Goal: Task Accomplishment & Management: Complete application form

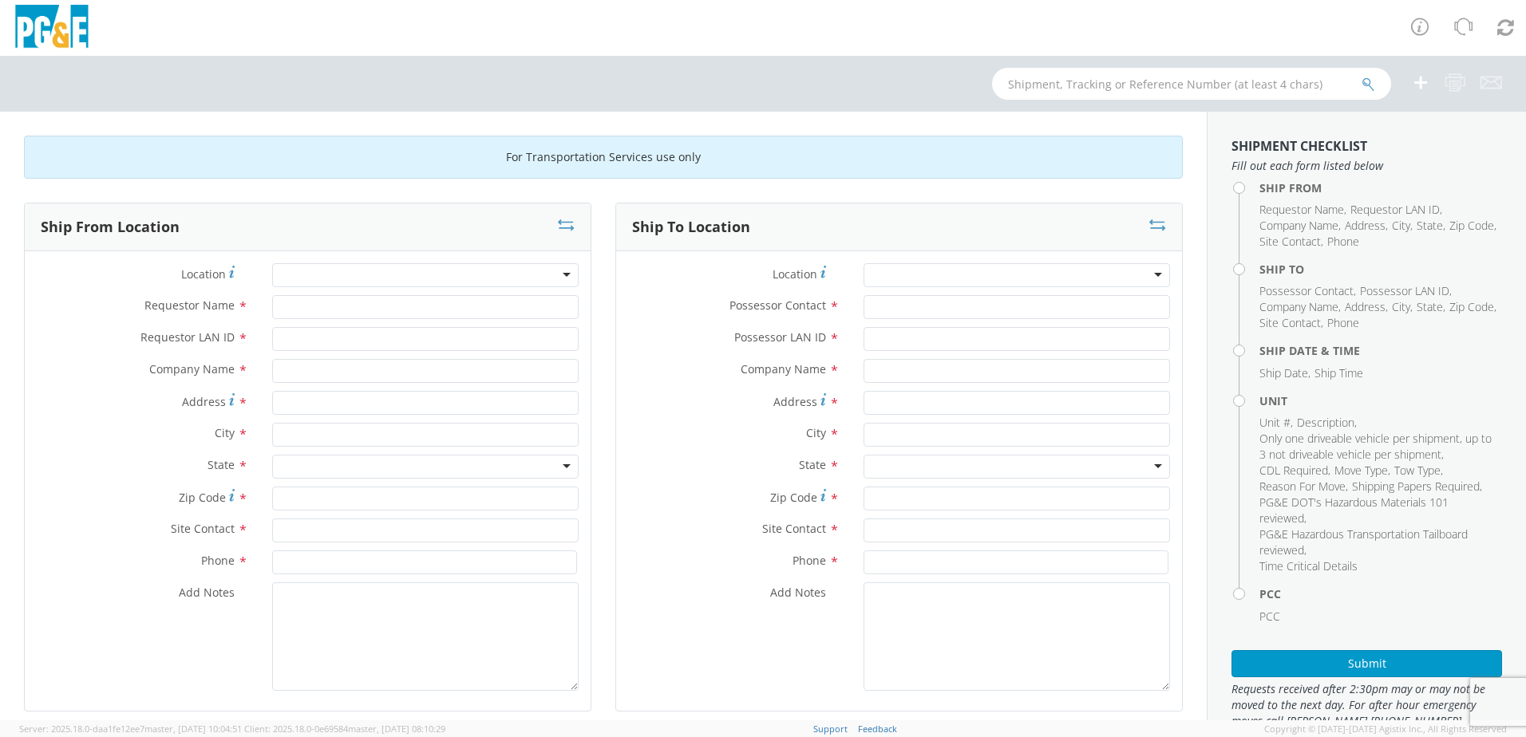
click at [407, 279] on div at bounding box center [425, 275] width 306 height 24
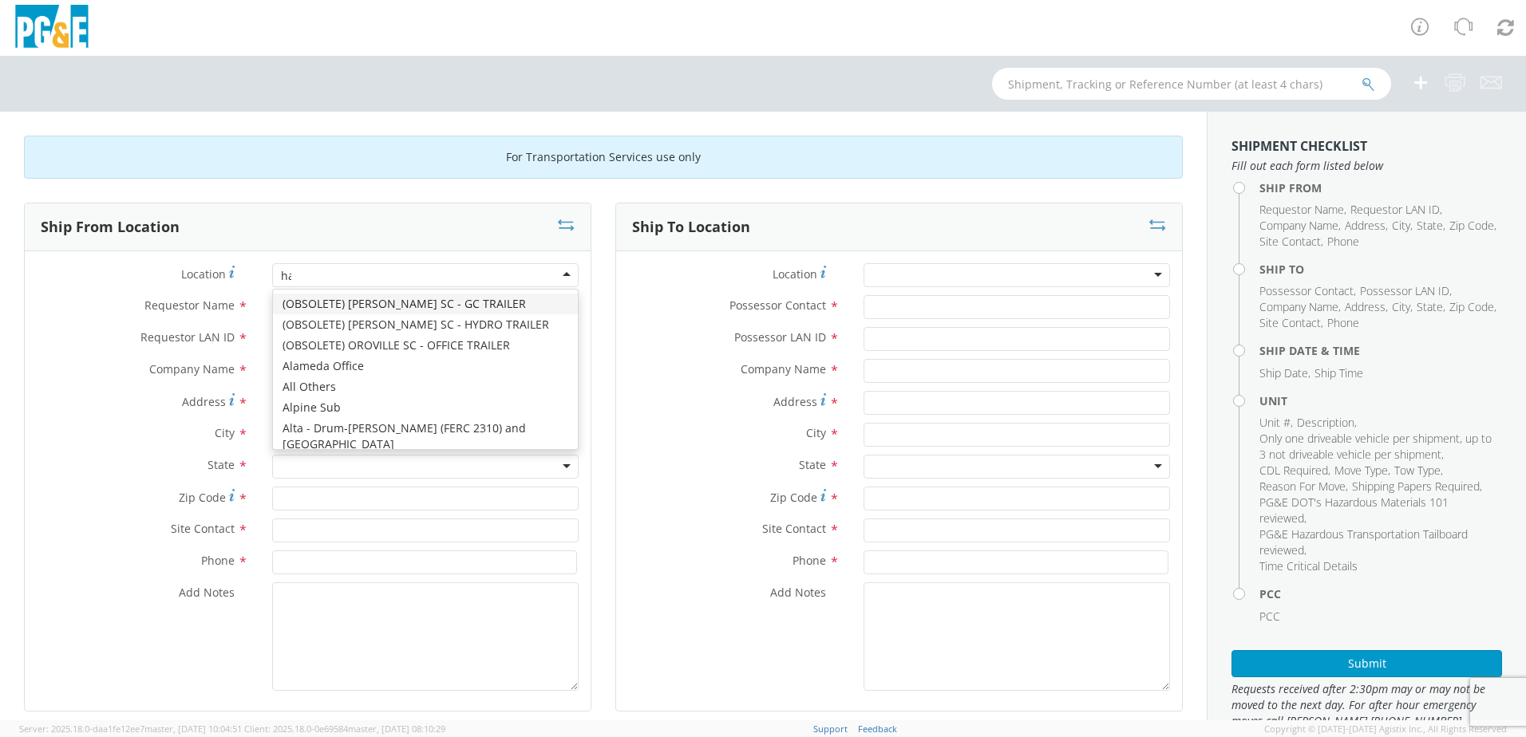
type input "hay"
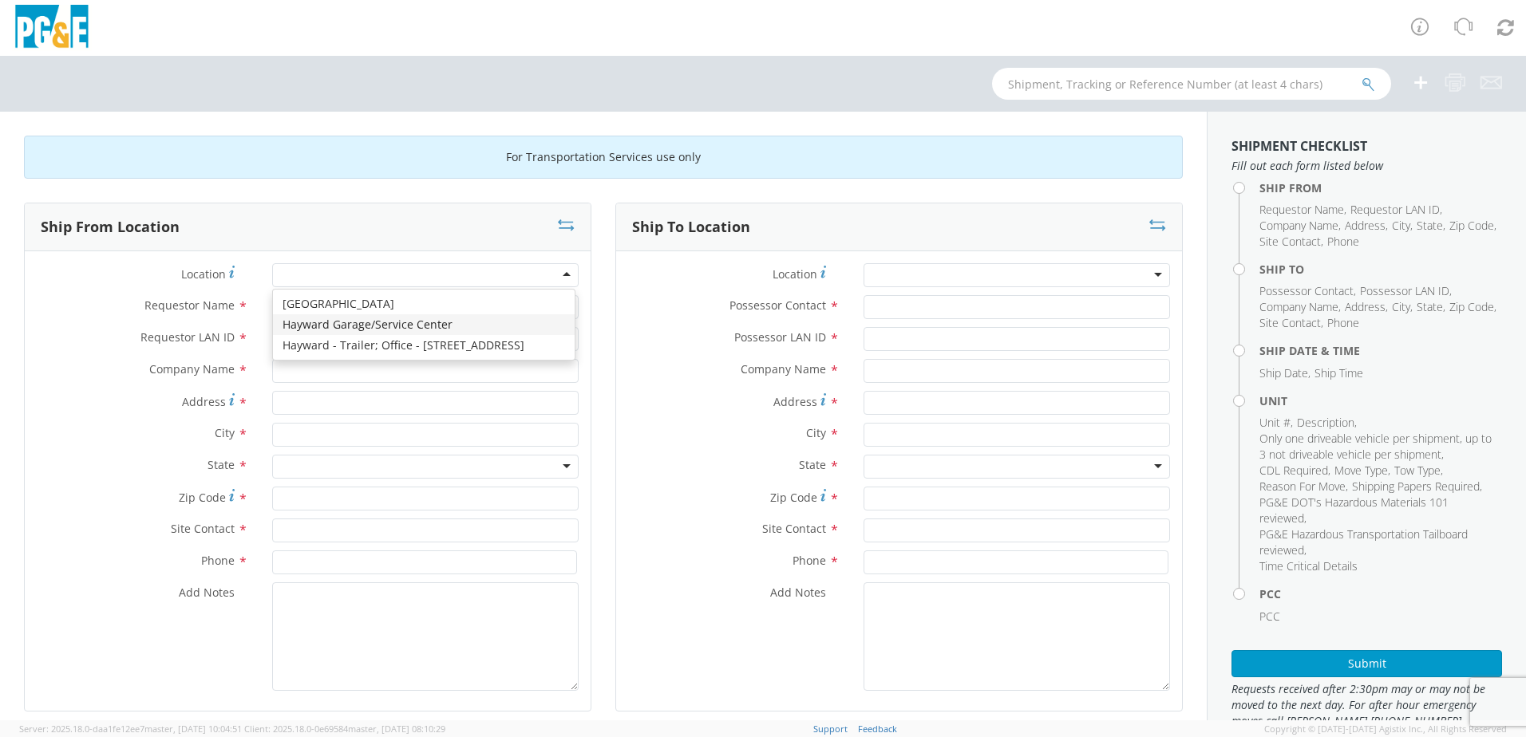
type input "PG&E"
type input "24300 Clawiter Rd"
type input "Hayward"
type input "94545"
type input "[PHONE_NUMBER]"
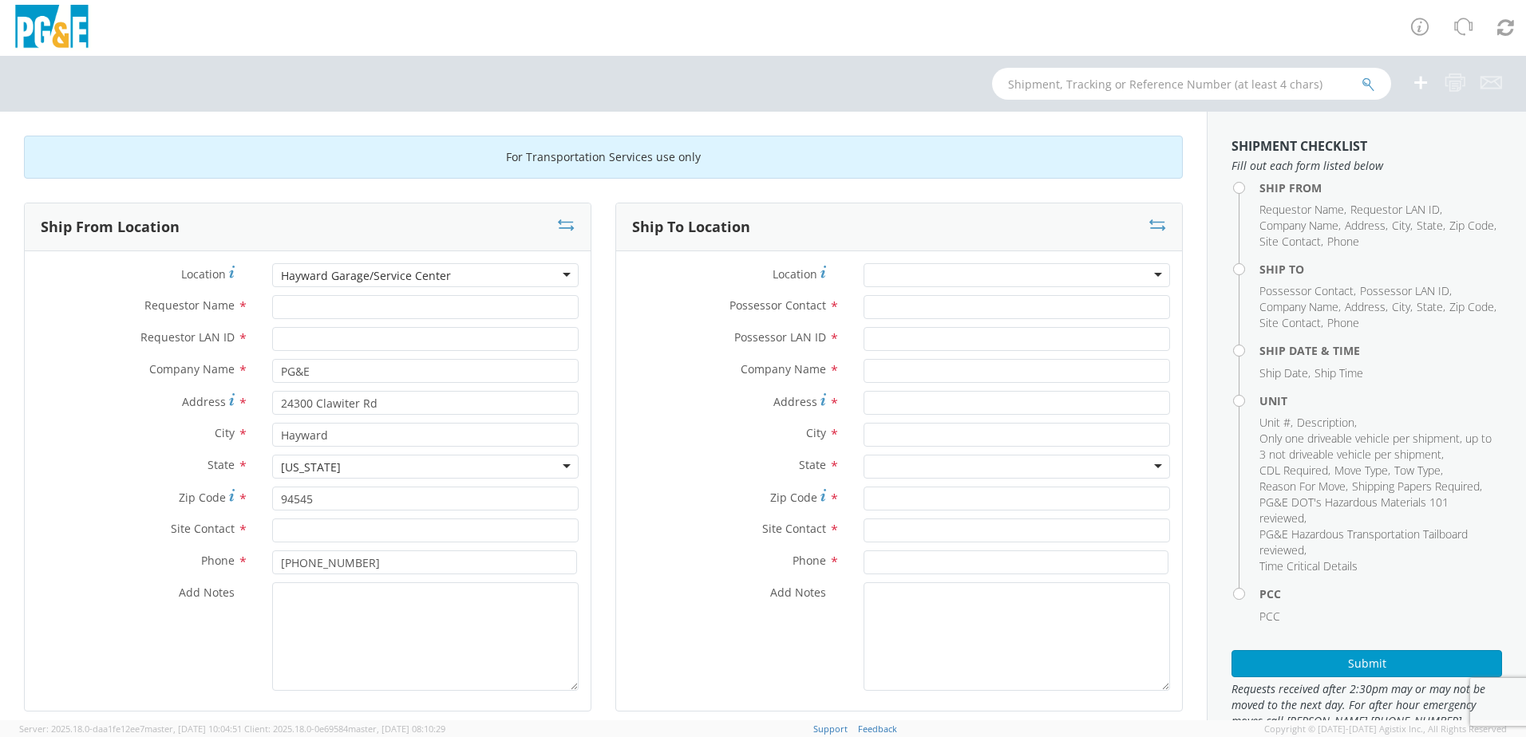
click at [937, 275] on div at bounding box center [1016, 275] width 306 height 24
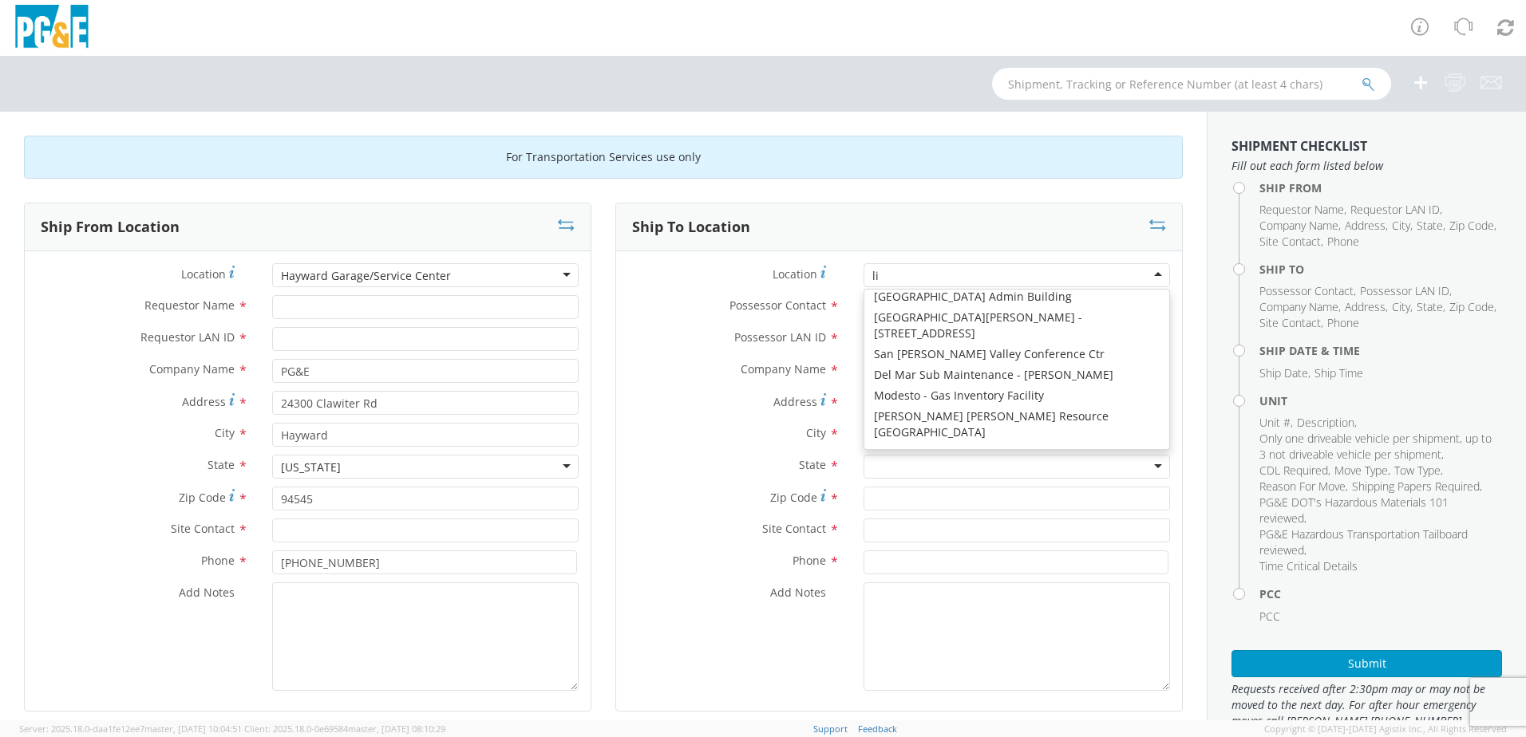
scroll to position [4, 0]
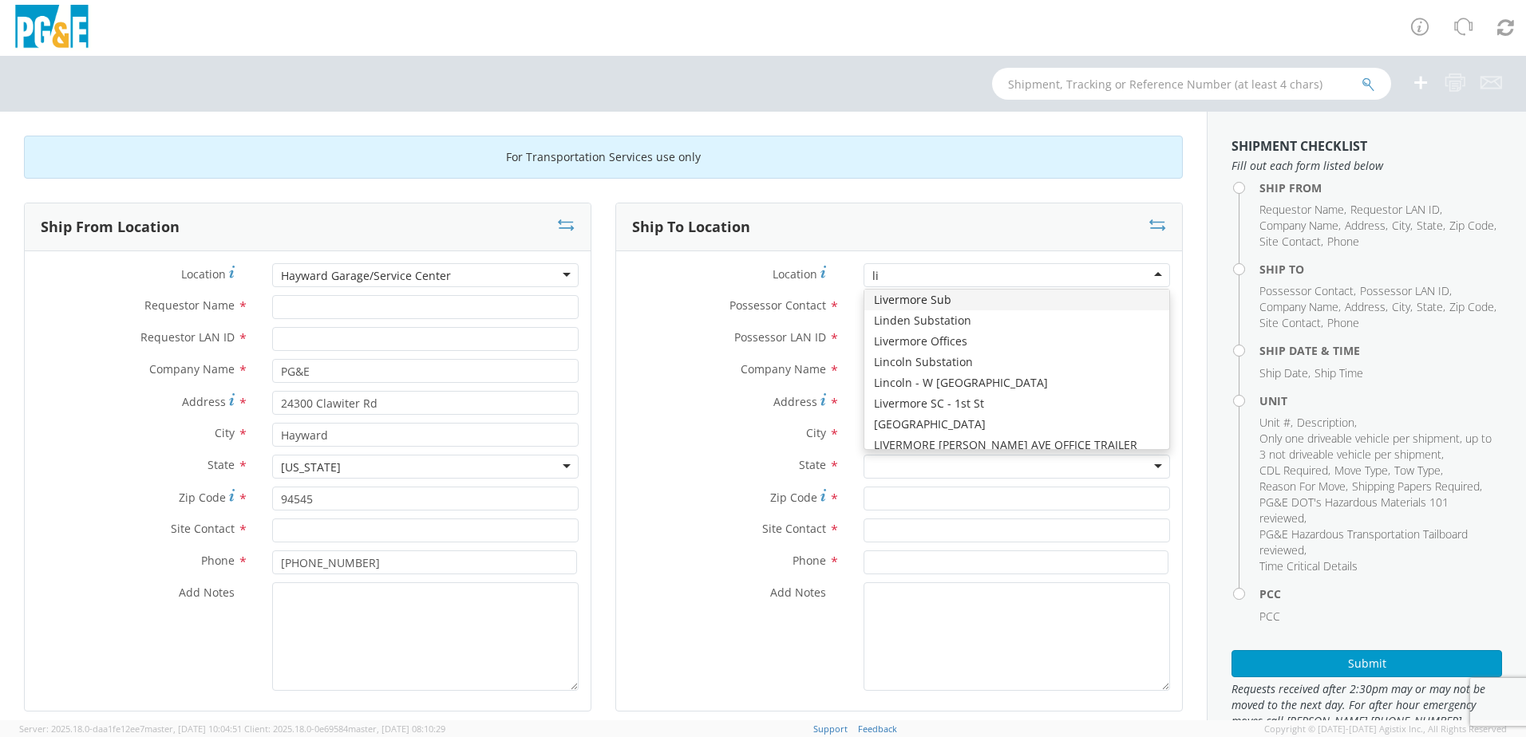
type input "liv"
type input "PG&E"
type input "[STREET_ADDRESS]"
type input "Livermore"
type input "94550"
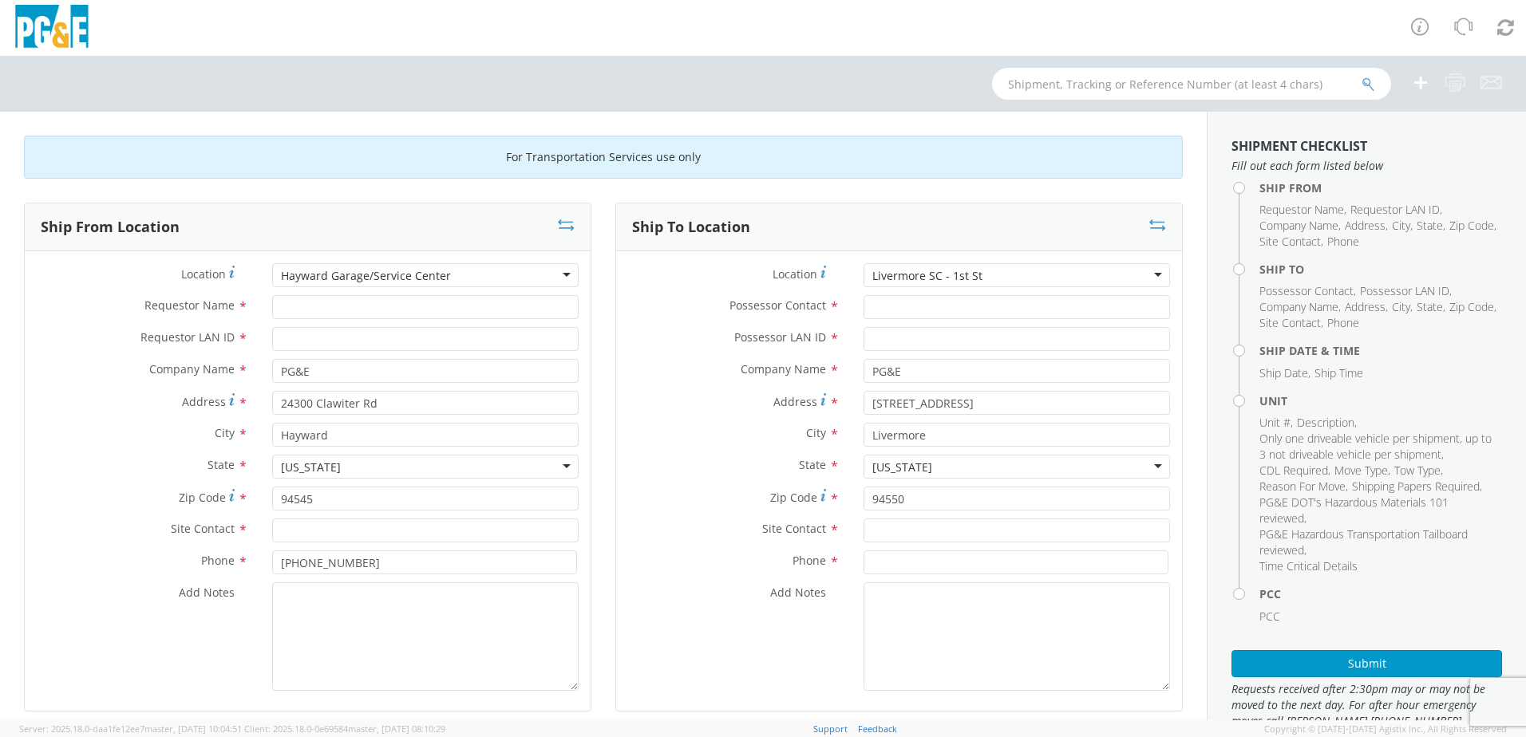
scroll to position [0, 0]
click at [445, 304] on input "Requestor Name *" at bounding box center [425, 307] width 306 height 24
drag, startPoint x: 413, startPoint y: 302, endPoint x: 259, endPoint y: 304, distance: 153.2
click at [260, 304] on div "[PERSON_NAME]" at bounding box center [425, 307] width 330 height 24
type input "[PERSON_NAME]"
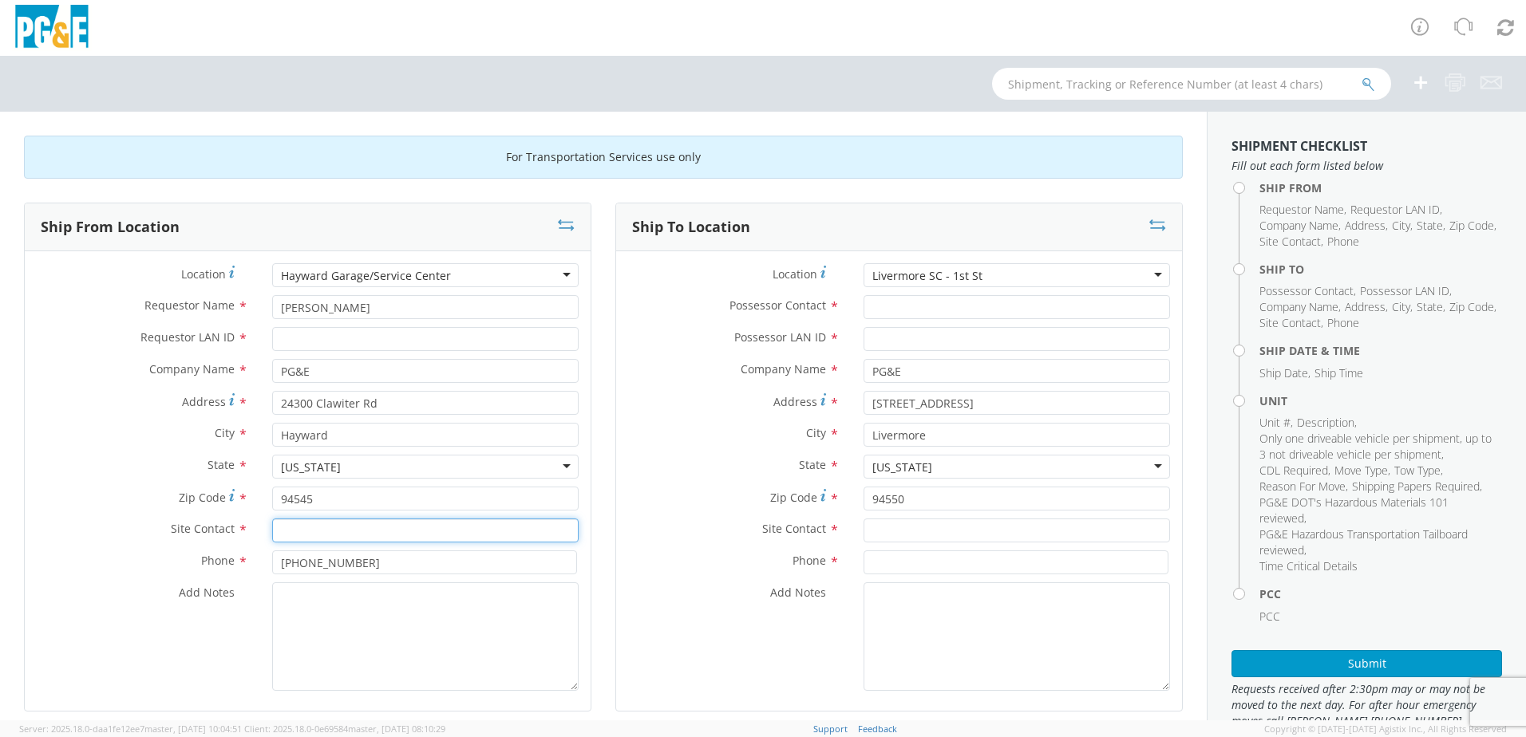
click at [325, 531] on input "text" at bounding box center [425, 531] width 306 height 24
paste input "[PERSON_NAME]"
type input "[PERSON_NAME]"
click at [421, 343] on input "Requestor LAN ID *" at bounding box center [425, 339] width 306 height 24
type input "r0m2"
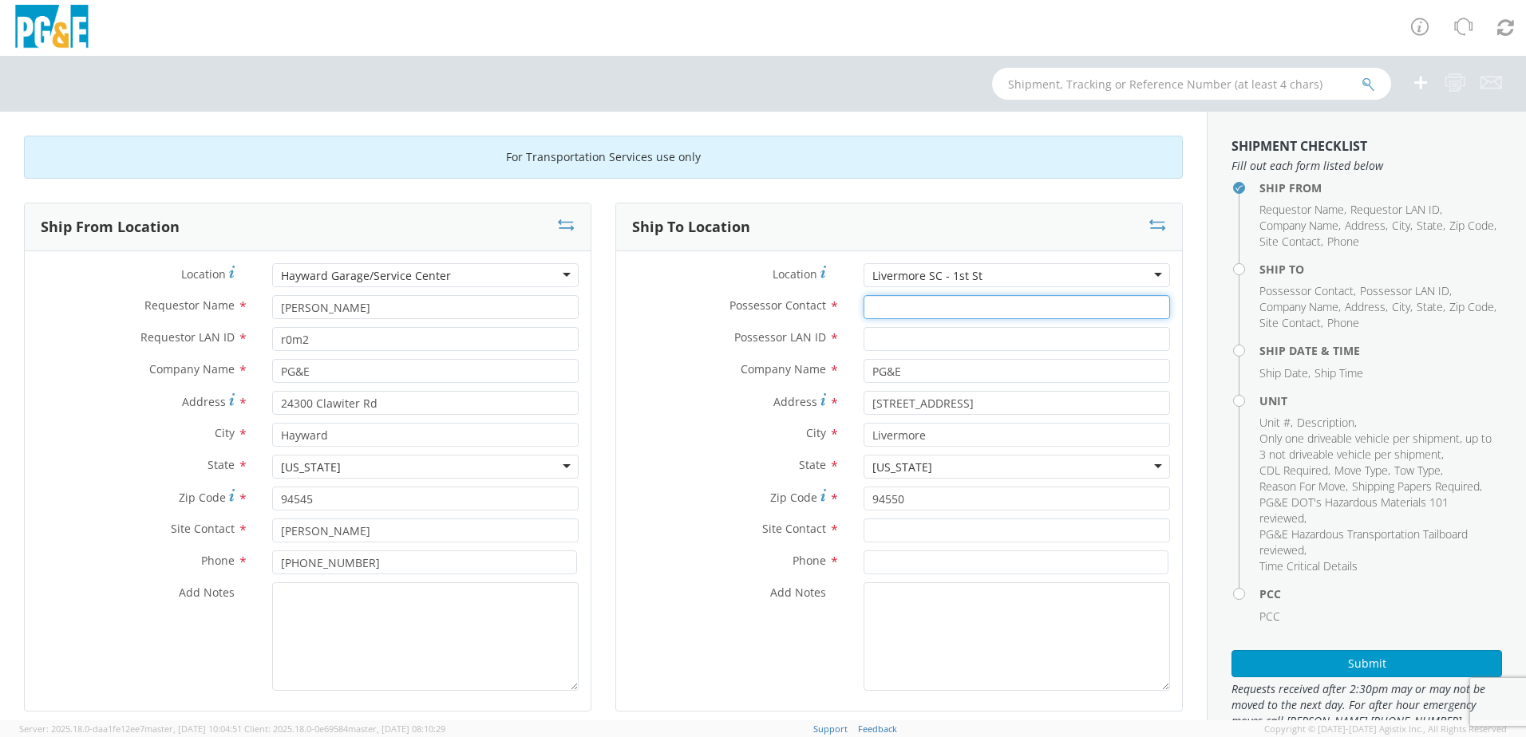
click at [997, 311] on input "Possessor Contact *" at bounding box center [1016, 307] width 306 height 24
click at [921, 309] on input "[PERSON_NAME]" at bounding box center [1016, 307] width 306 height 24
type input "[PERSON_NAME]"
click at [946, 345] on input "Possessor LAN ID *" at bounding box center [1016, 339] width 306 height 24
type input "trte"
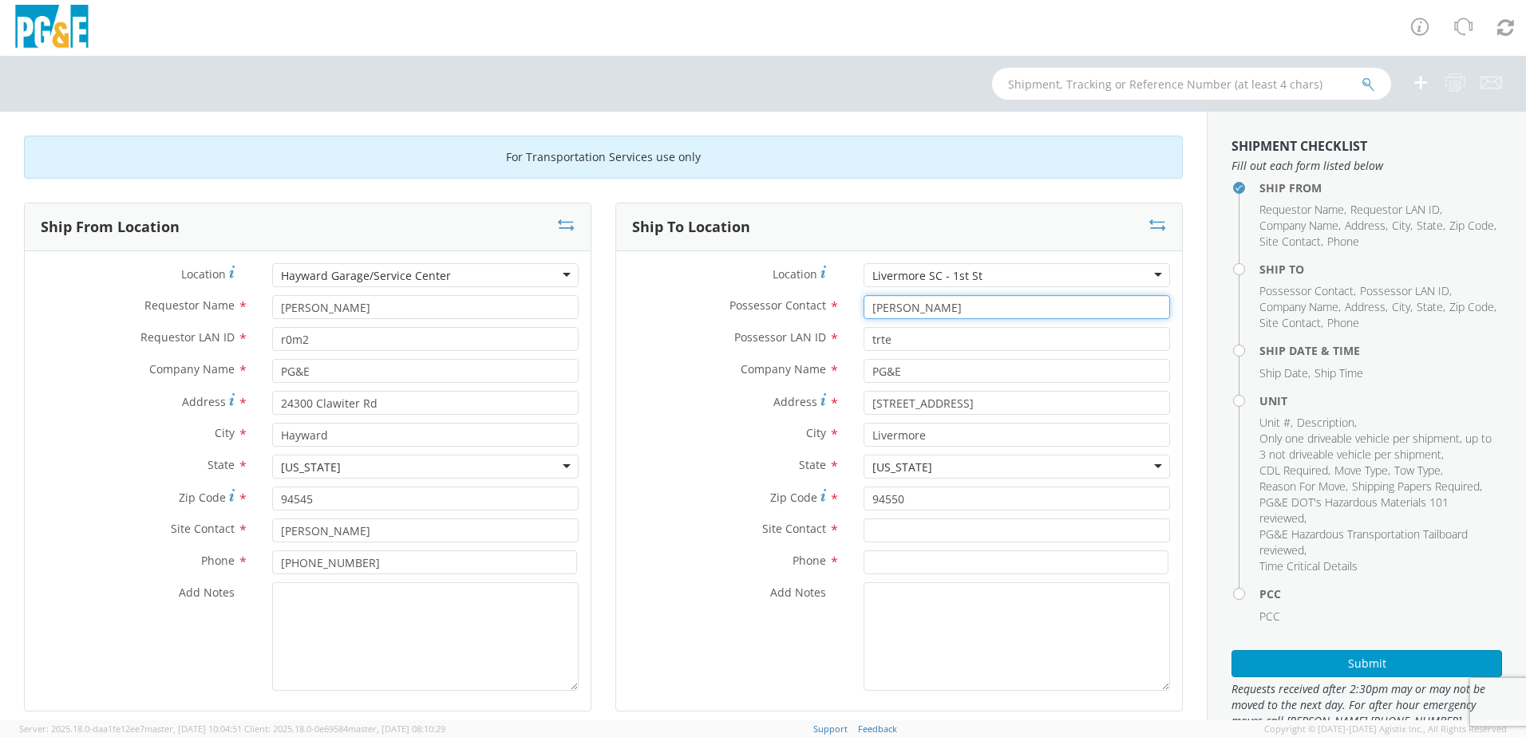
drag, startPoint x: 968, startPoint y: 307, endPoint x: 839, endPoint y: 311, distance: 129.3
click at [839, 311] on div "Possessor Contact * [PERSON_NAME]" at bounding box center [899, 307] width 566 height 24
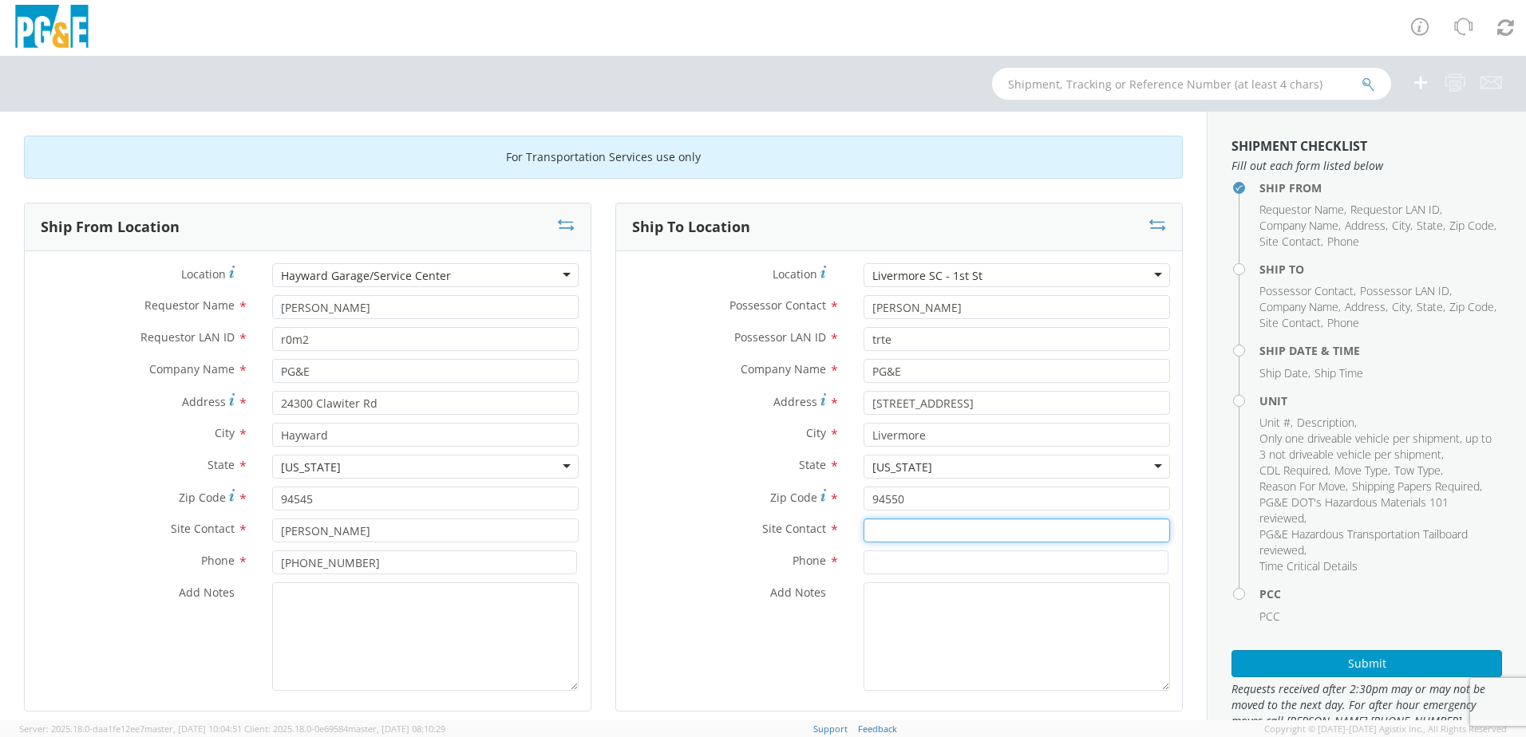
click at [899, 527] on input "text" at bounding box center [1016, 531] width 306 height 24
paste input "[PERSON_NAME]"
type input "[PERSON_NAME]"
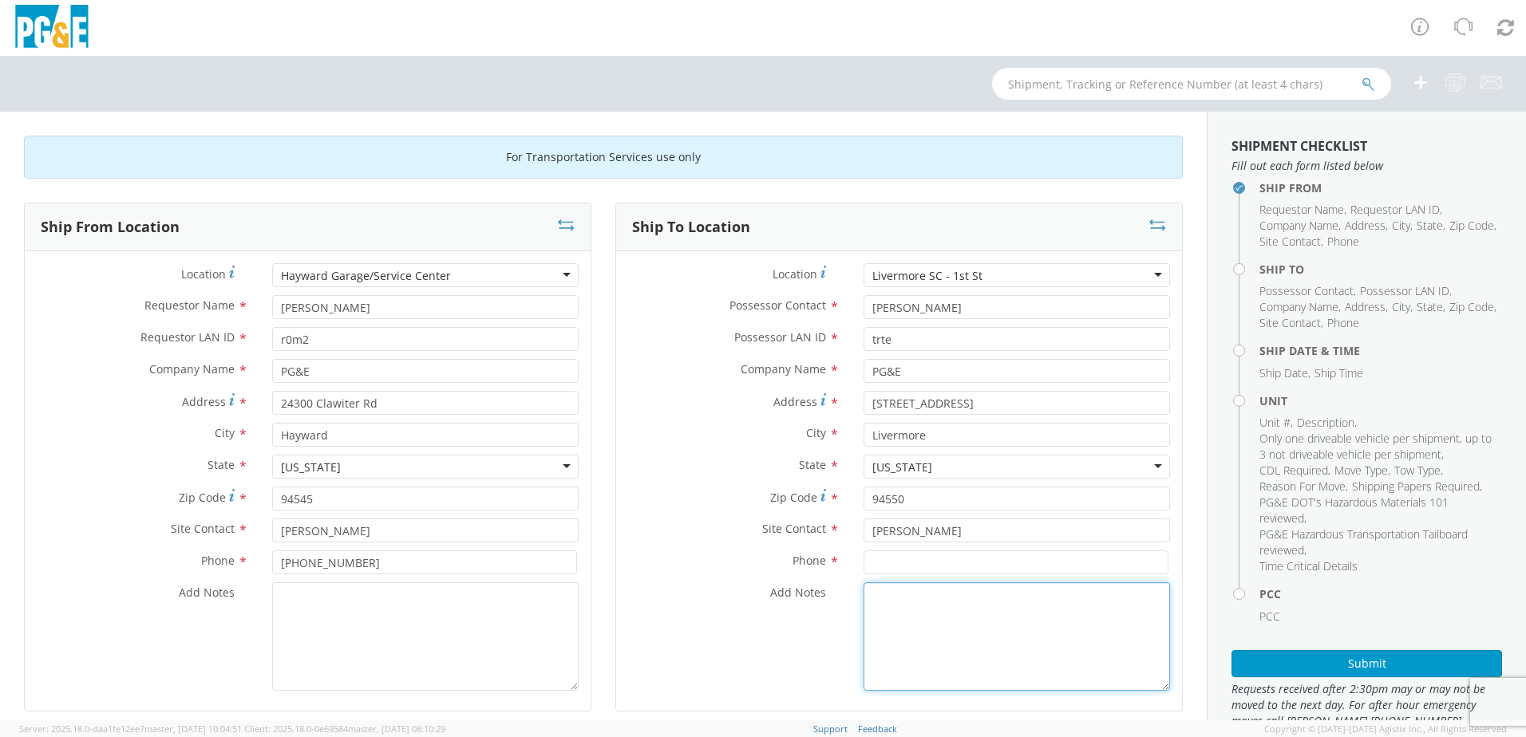
click at [916, 630] on textarea "Add Notes *" at bounding box center [1016, 636] width 306 height 109
click at [915, 563] on input at bounding box center [1015, 563] width 305 height 24
type input "[PHONE_NUMBER]"
click at [608, 562] on div "Ship To Location Location * [GEOGRAPHIC_DATA] [GEOGRAPHIC_DATA] - 1st [GEOGRAPH…" at bounding box center [898, 467] width 591 height 529
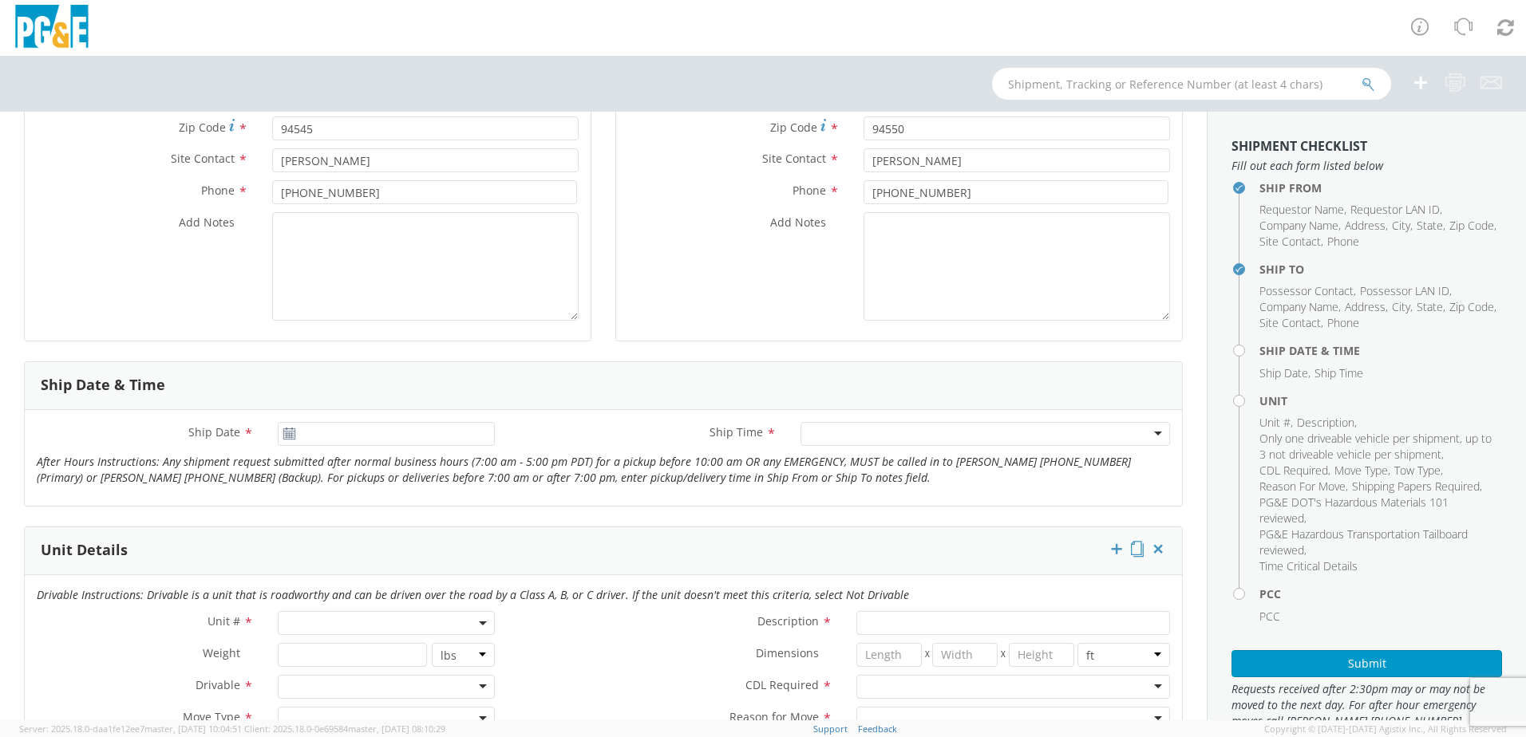
scroll to position [559, 0]
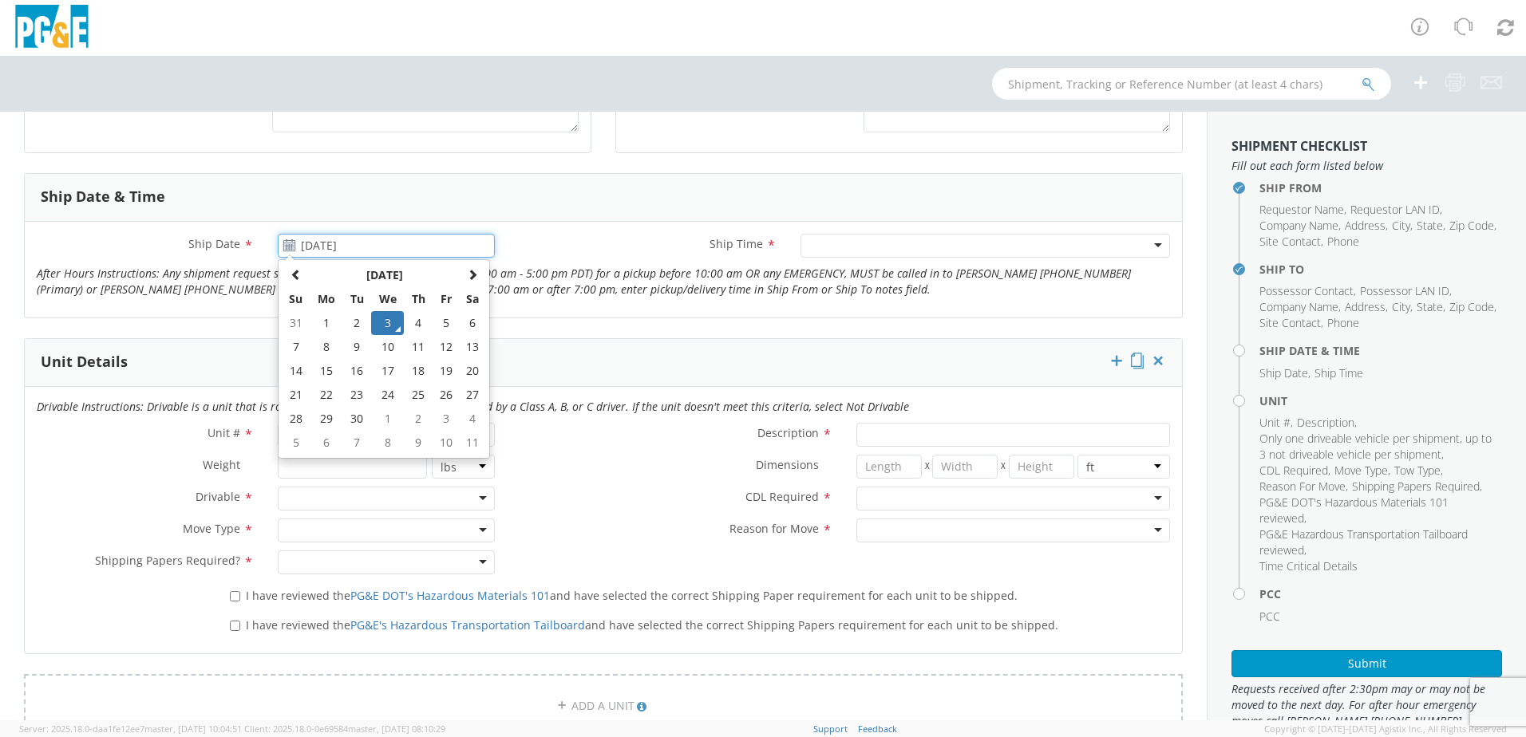
click at [379, 250] on input "[DATE]" at bounding box center [386, 246] width 217 height 24
click at [414, 328] on td "4" at bounding box center [418, 323] width 28 height 24
type input "[DATE]"
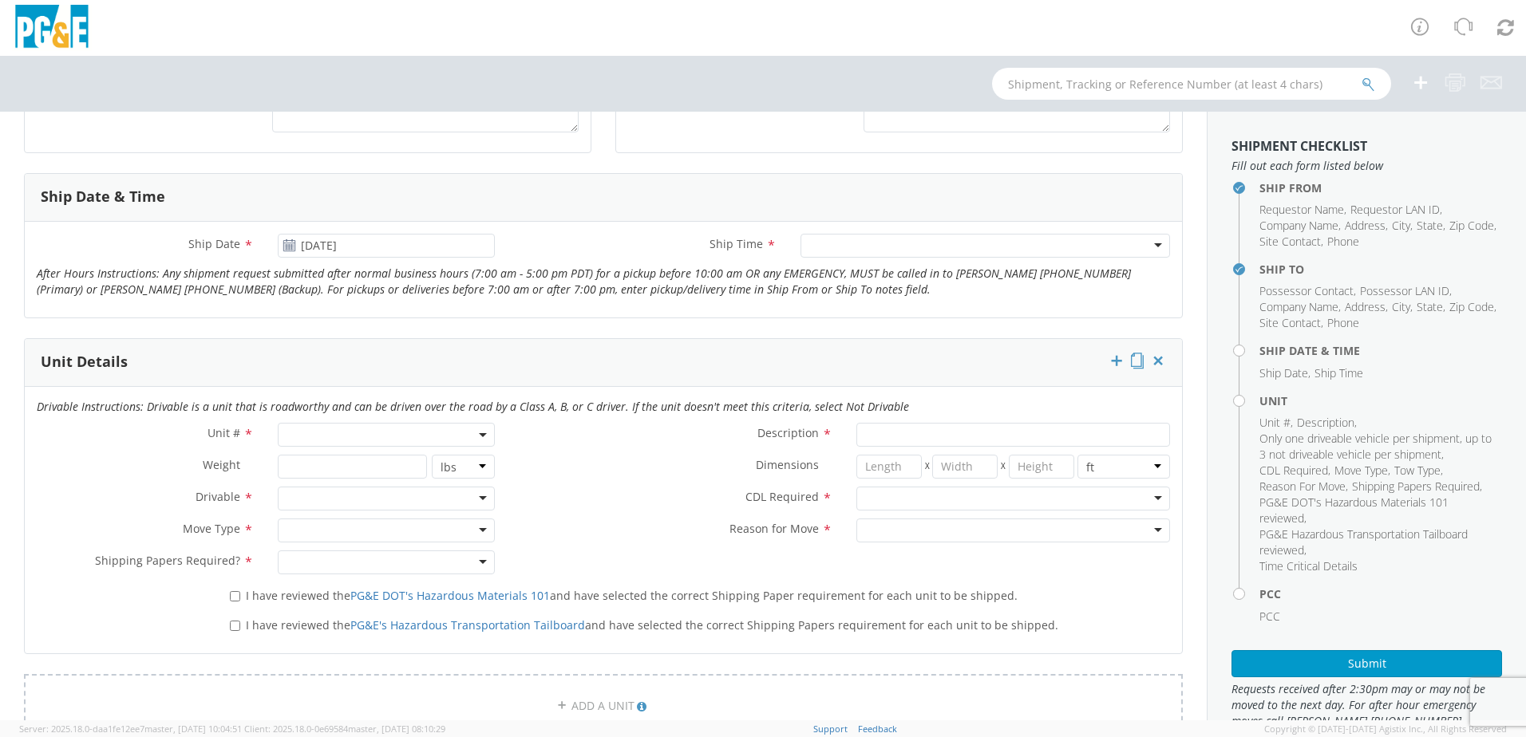
click at [915, 251] on div at bounding box center [984, 246] width 369 height 24
click at [369, 440] on span at bounding box center [386, 435] width 217 height 24
click at [372, 460] on input "search" at bounding box center [385, 461] width 207 height 24
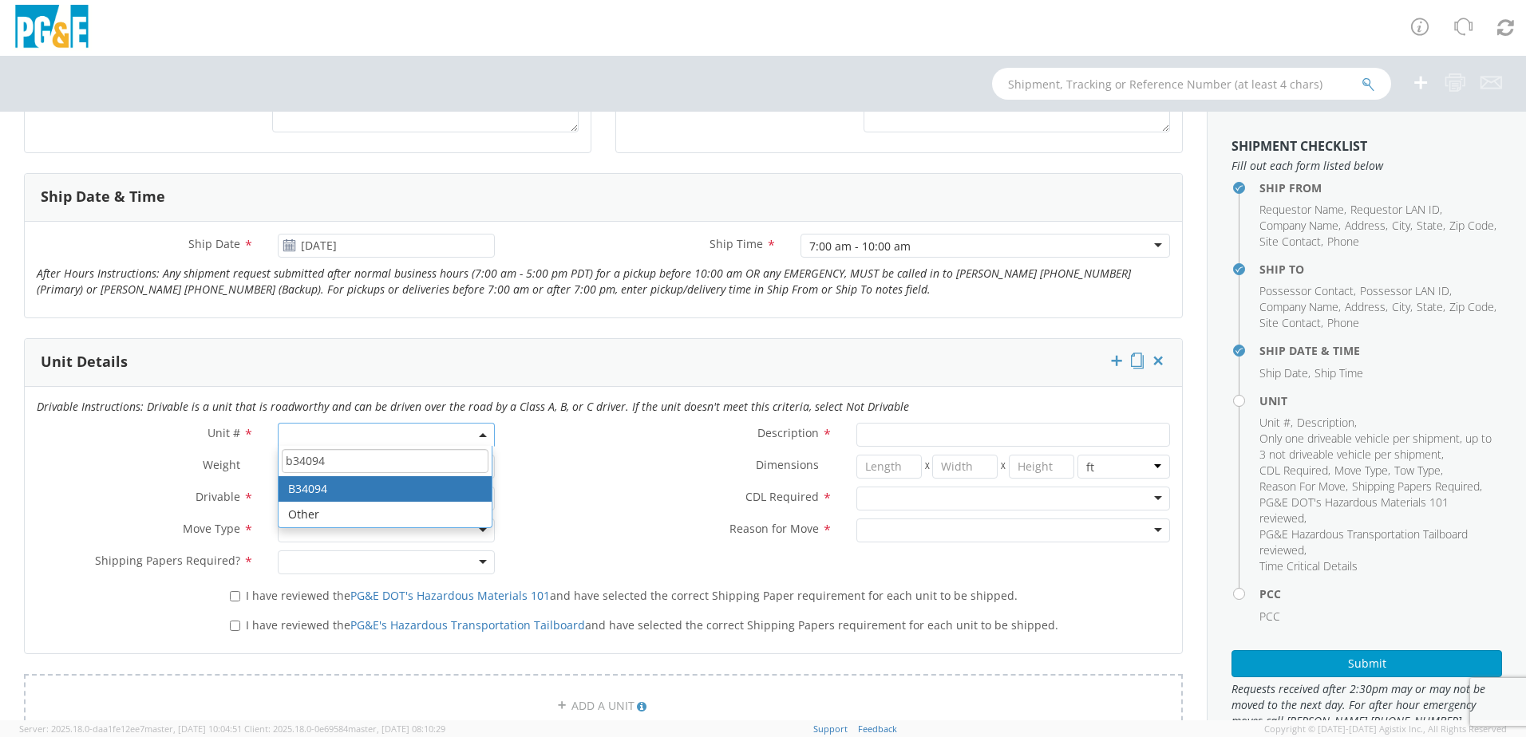
type input "b34094"
type input "PICKUP; COMPACT 4X4"
type input "5600"
select select "B34094"
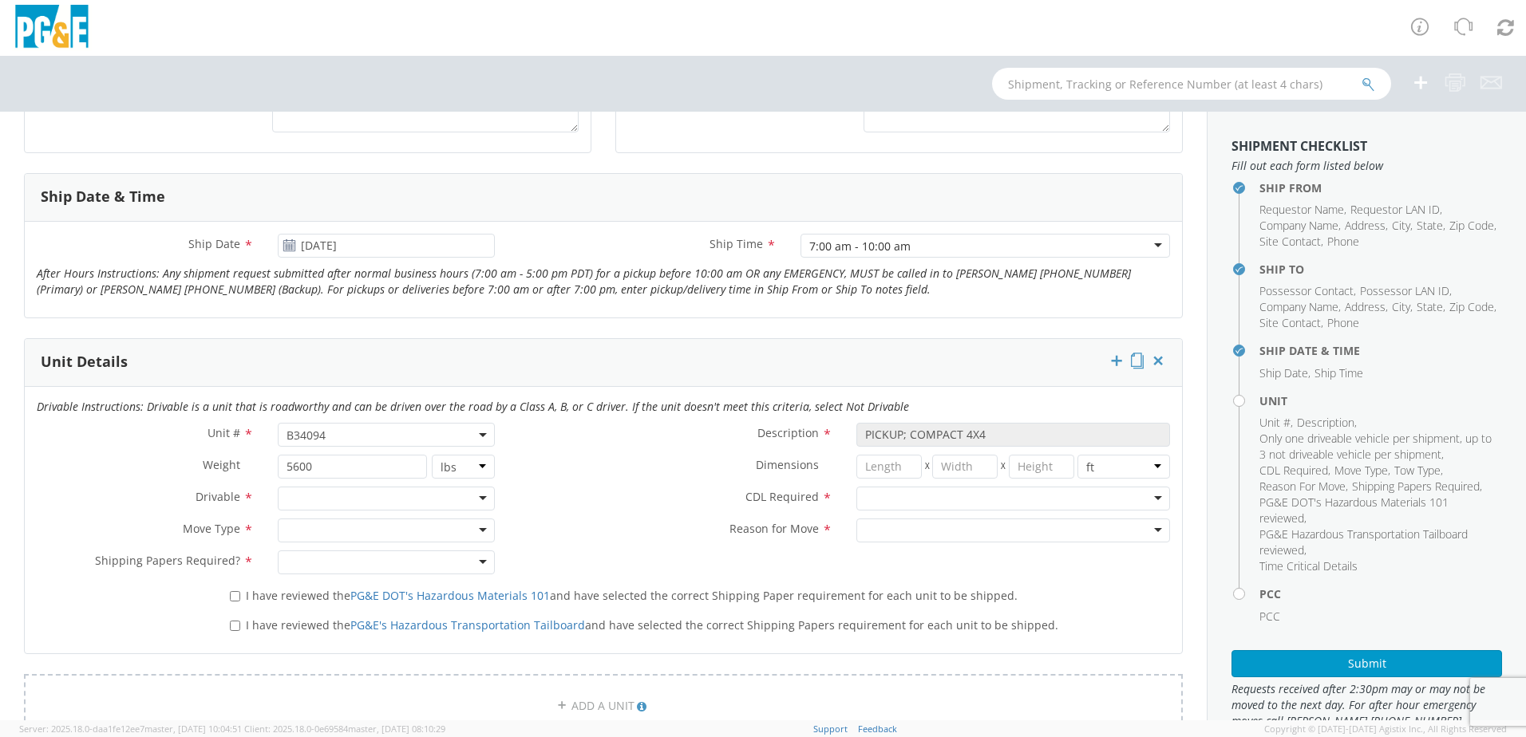
click at [374, 500] on div at bounding box center [386, 499] width 217 height 24
click at [371, 524] on div at bounding box center [386, 531] width 217 height 24
click at [358, 564] on div at bounding box center [386, 563] width 217 height 24
click at [234, 595] on input "I have reviewed the PG&E DOT's Hazardous Materials 101 and have selected the co…" at bounding box center [235, 596] width 10 height 10
checkbox input "true"
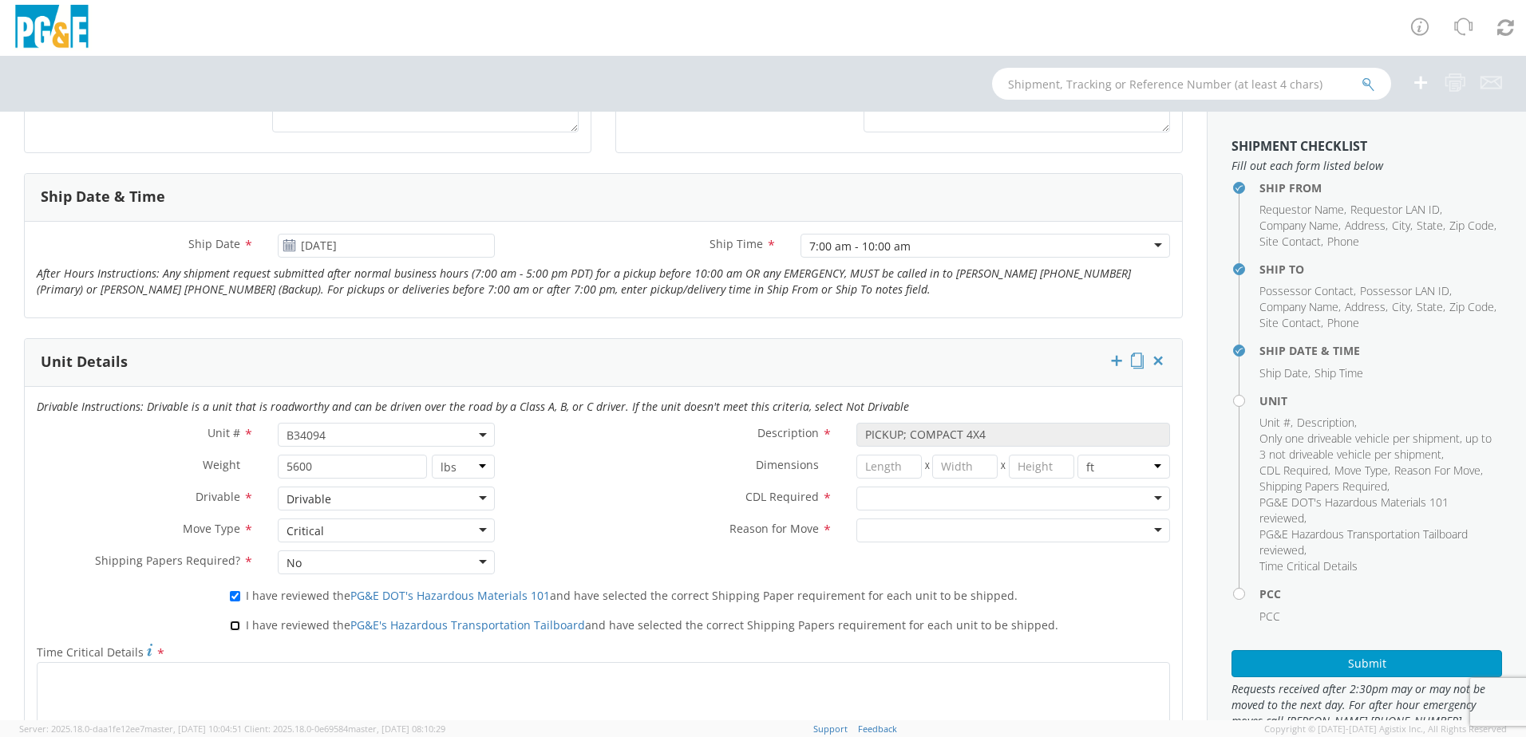
click at [231, 623] on input "I have reviewed the PG&E's Hazardous Transportation Tailboard and have selected…" at bounding box center [235, 626] width 10 height 10
checkbox input "true"
click at [919, 501] on div at bounding box center [1013, 499] width 314 height 24
click at [917, 527] on div at bounding box center [1013, 531] width 314 height 24
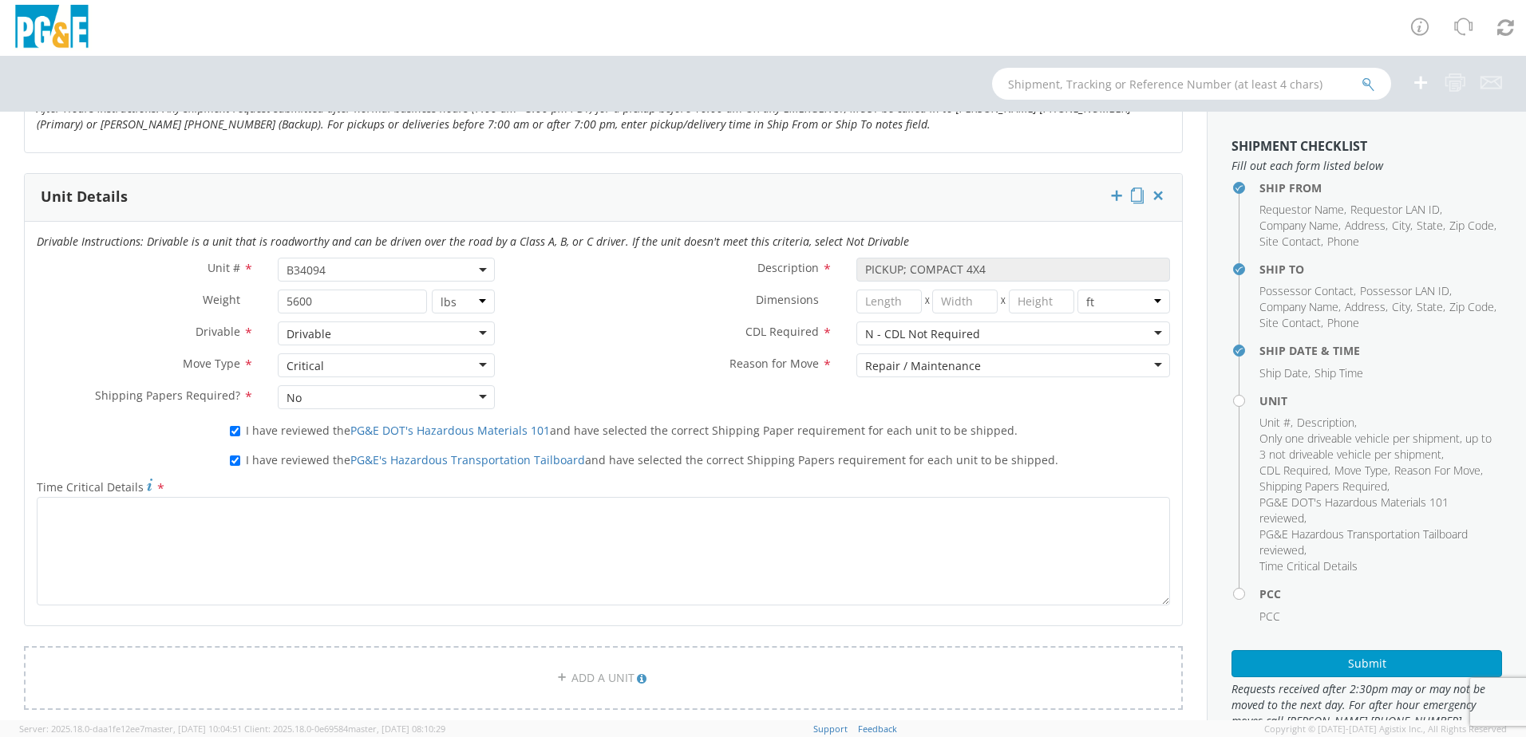
scroll to position [798, 0]
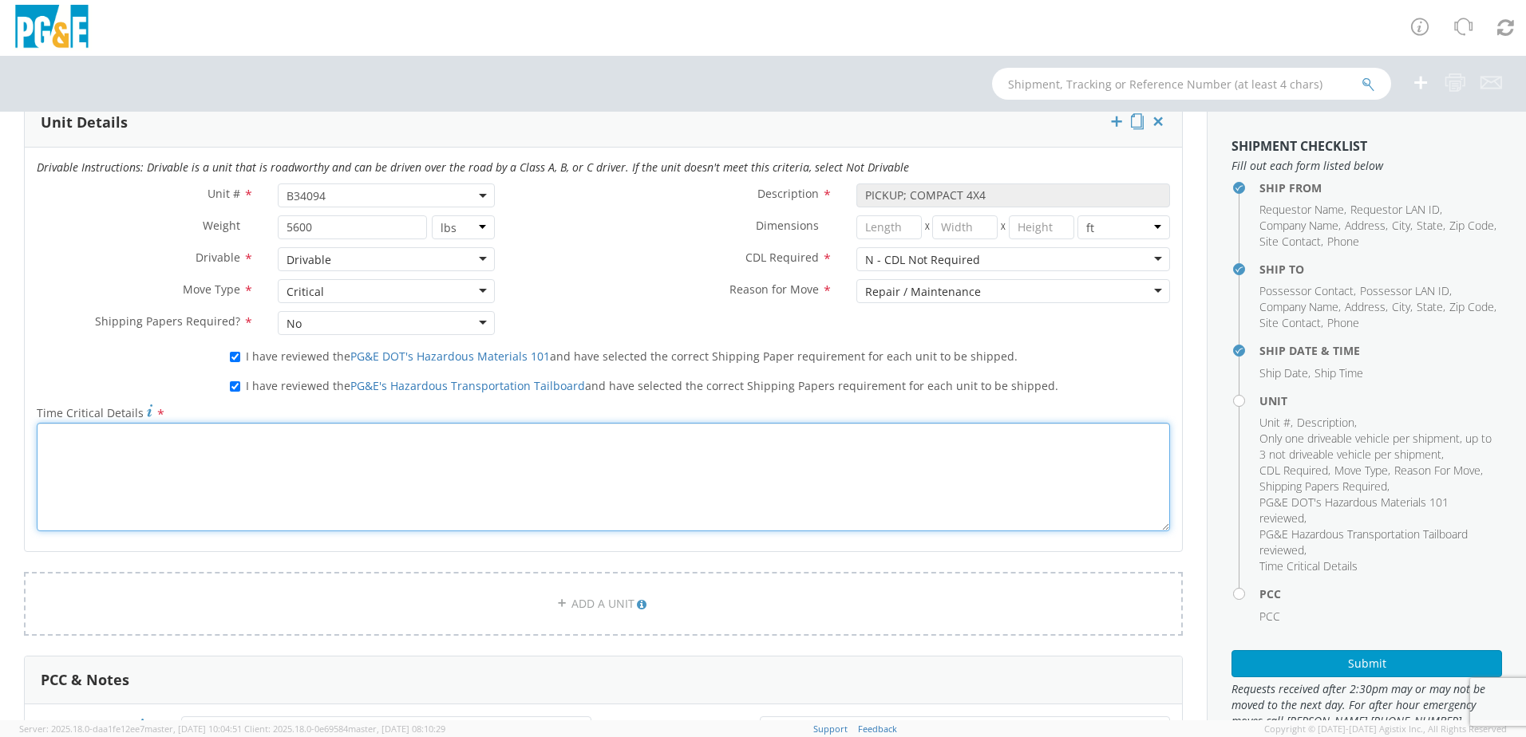
click at [579, 480] on textarea "Time Critical Details *" at bounding box center [603, 477] width 1133 height 109
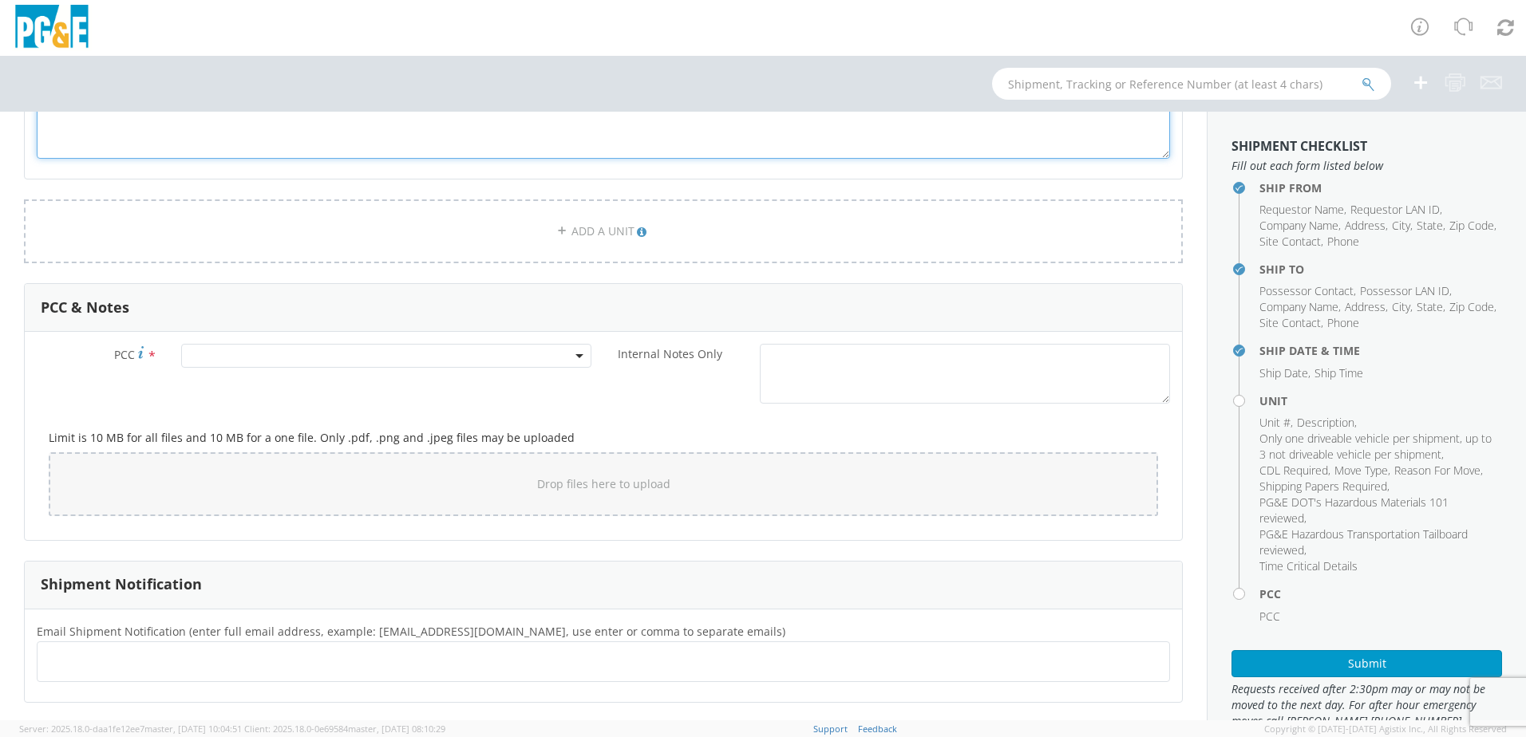
scroll to position [1197, 0]
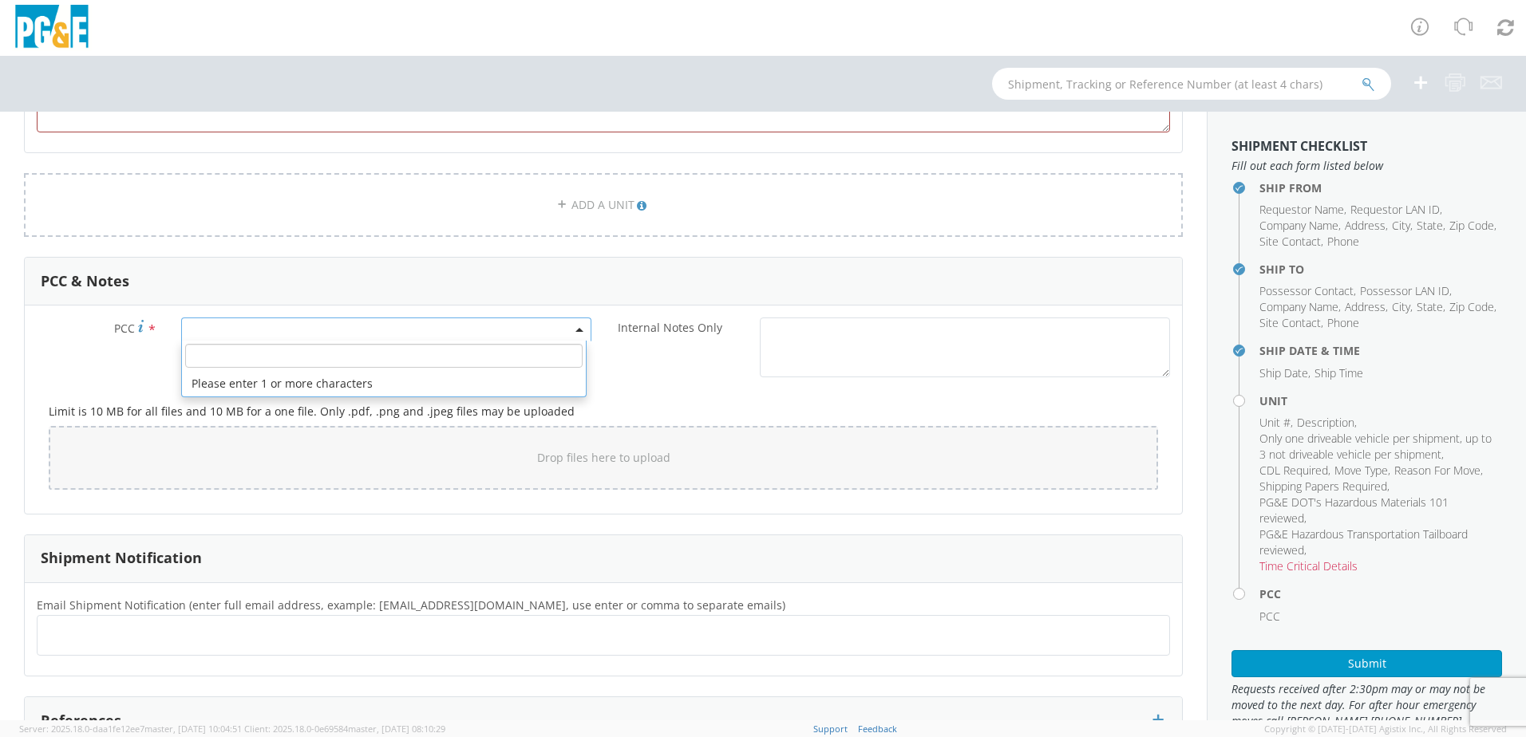
click at [387, 328] on span at bounding box center [386, 330] width 410 height 24
click at [397, 361] on input "number" at bounding box center [383, 356] width 397 height 24
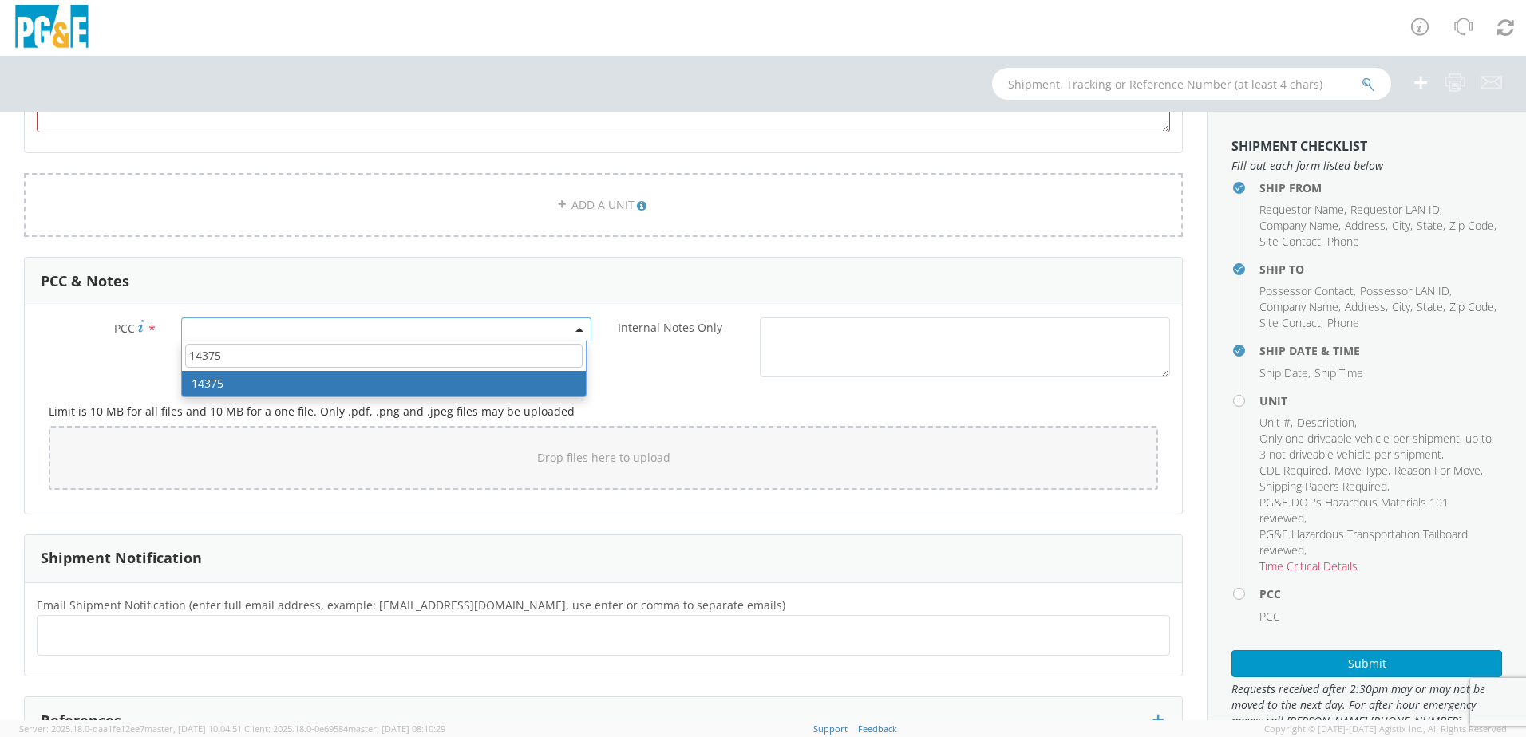
type input "14375"
select select "14375"
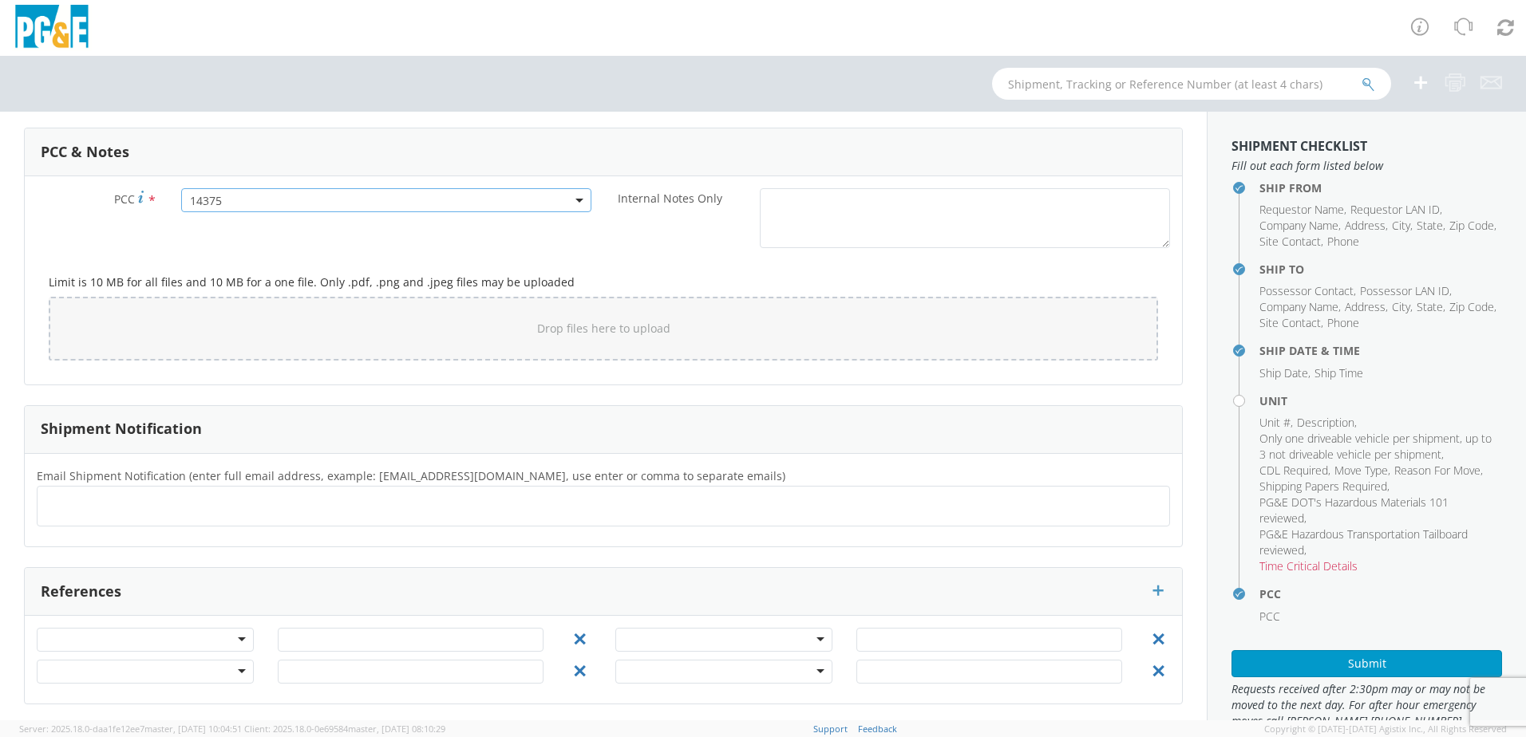
scroll to position [1330, 0]
click at [347, 507] on ul at bounding box center [603, 502] width 1119 height 26
type input "[EMAIL_ADDRESS][DOMAIN_NAME]"
click at [307, 506] on ul "[EMAIL_ADDRESS][DOMAIN_NAME] × [EMAIL_ADDRESS][DOMAIN_NAME] ×" at bounding box center [603, 502] width 1119 height 27
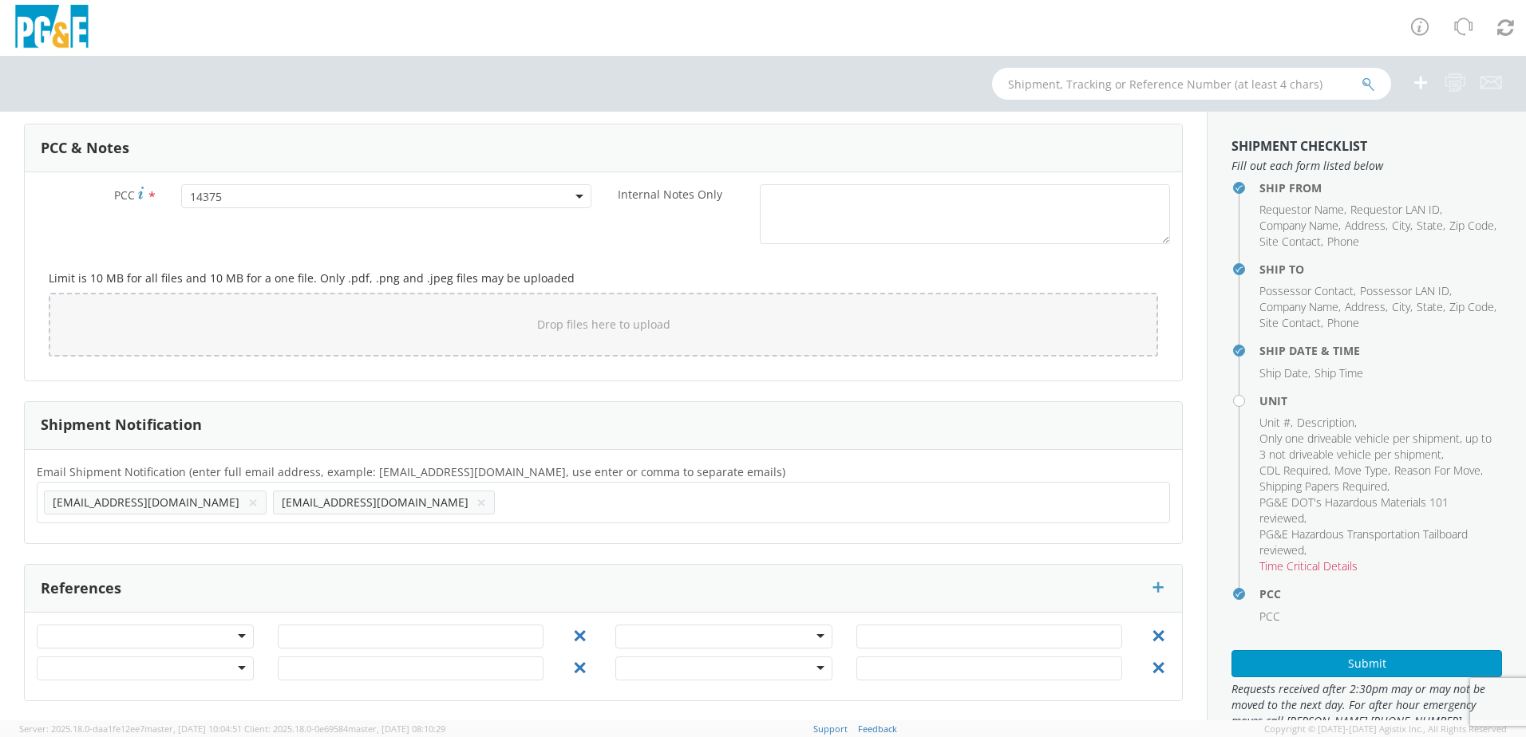
click at [350, 507] on ul "[EMAIL_ADDRESS][DOMAIN_NAME] × [EMAIL_ADDRESS][DOMAIN_NAME] ×" at bounding box center [603, 502] width 1119 height 27
type input "[EMAIL_ADDRESS][DOMAIN_NAME]"
click at [437, 503] on ul "[EMAIL_ADDRESS][DOMAIN_NAME] × [EMAIL_ADDRESS][DOMAIN_NAME] × [EMAIL_ADDRESS][D…" at bounding box center [603, 502] width 1119 height 27
click at [420, 505] on ul "[EMAIL_ADDRESS][DOMAIN_NAME] × [EMAIL_ADDRESS][DOMAIN_NAME] × [EMAIL_ADDRESS][D…" at bounding box center [603, 502] width 1119 height 27
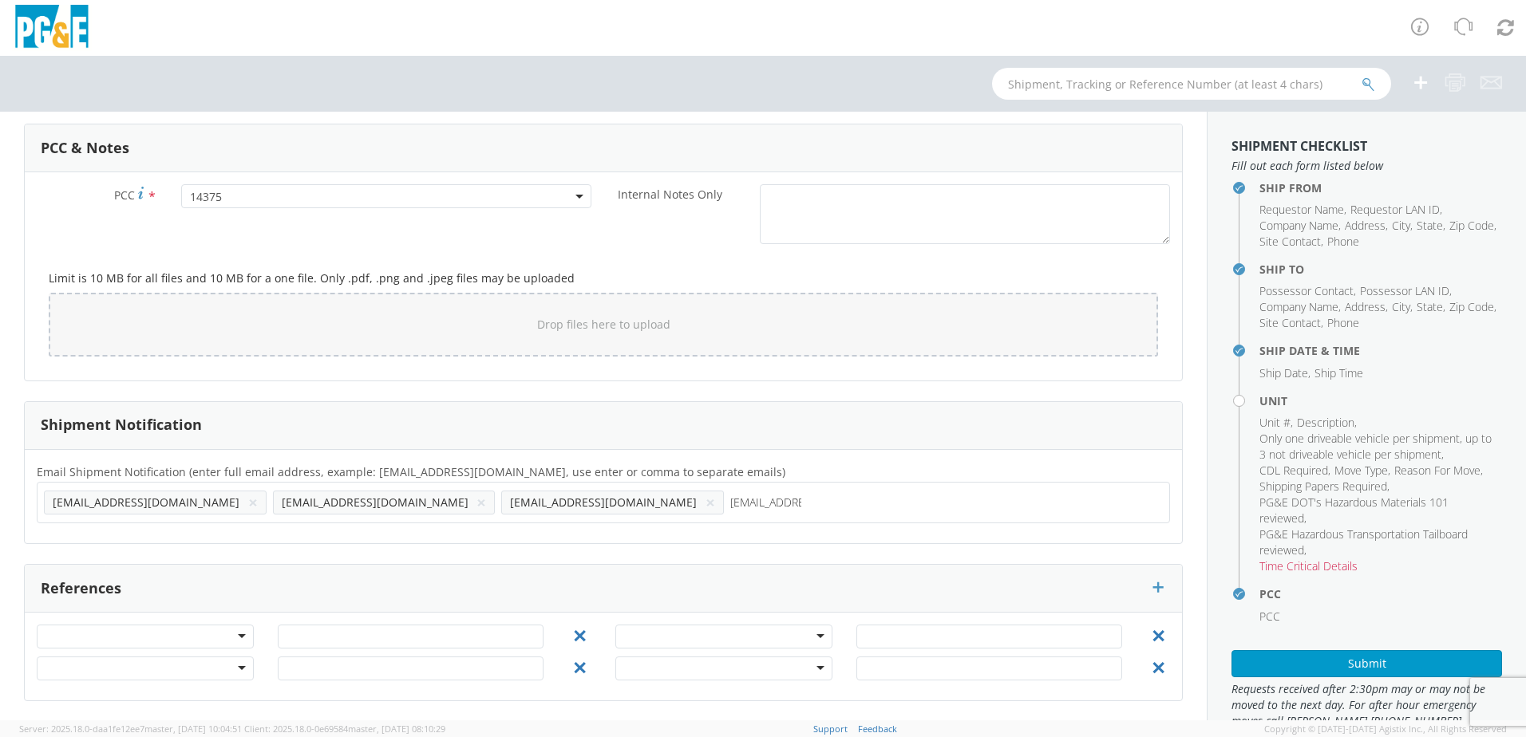
type input "[EMAIL_ADDRESS][DOMAIN_NAME]"
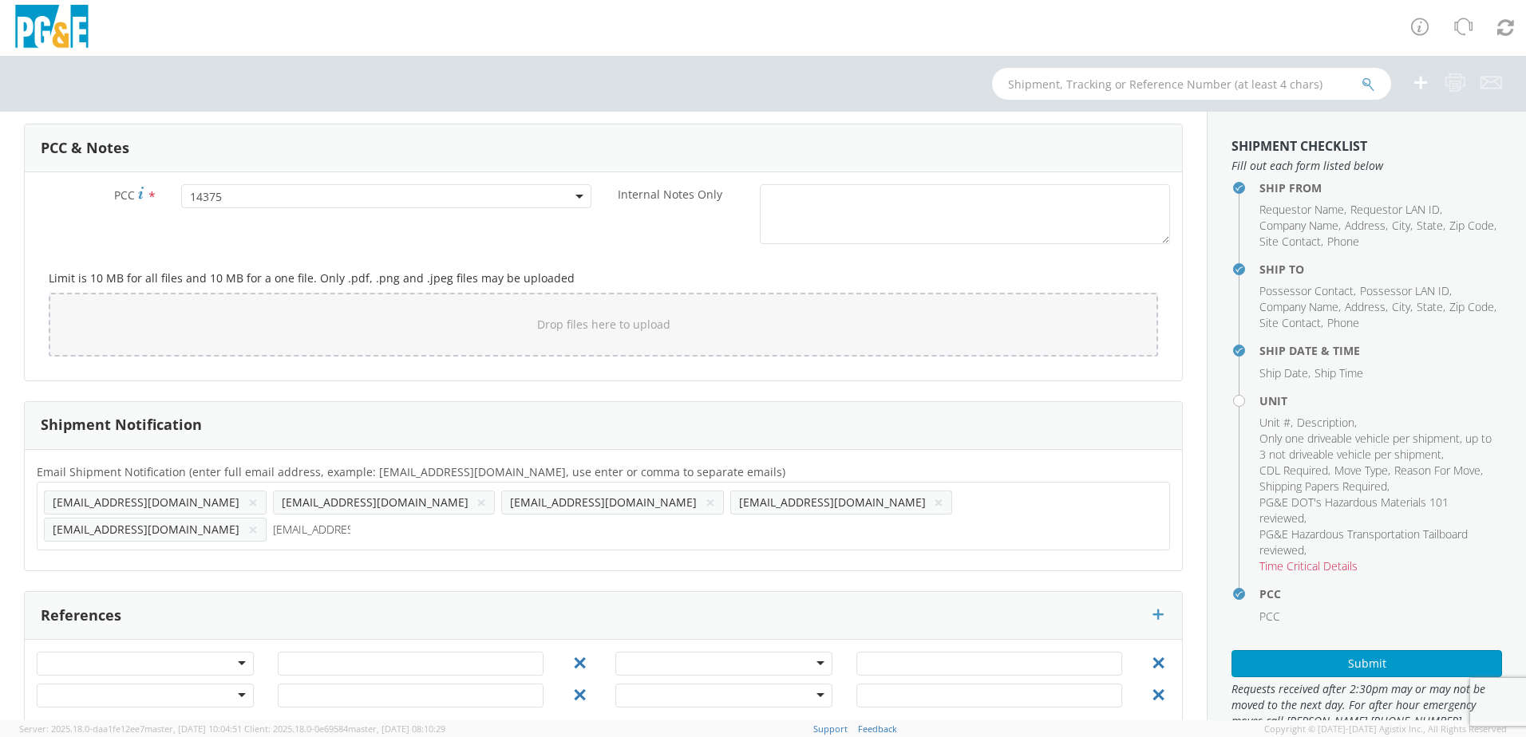
type input "[EMAIL_ADDRESS][DOMAIN_NAME]"
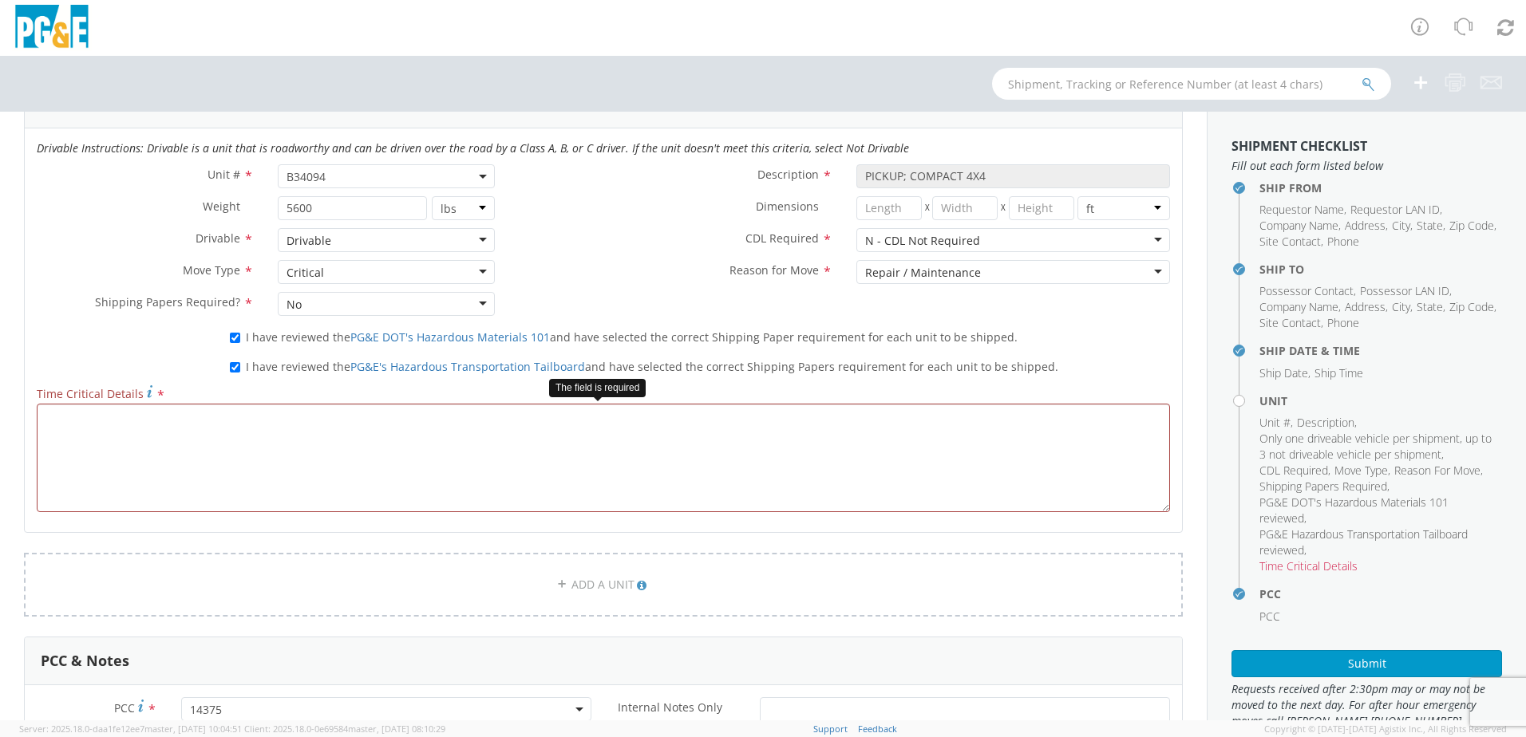
scroll to position [851, 0]
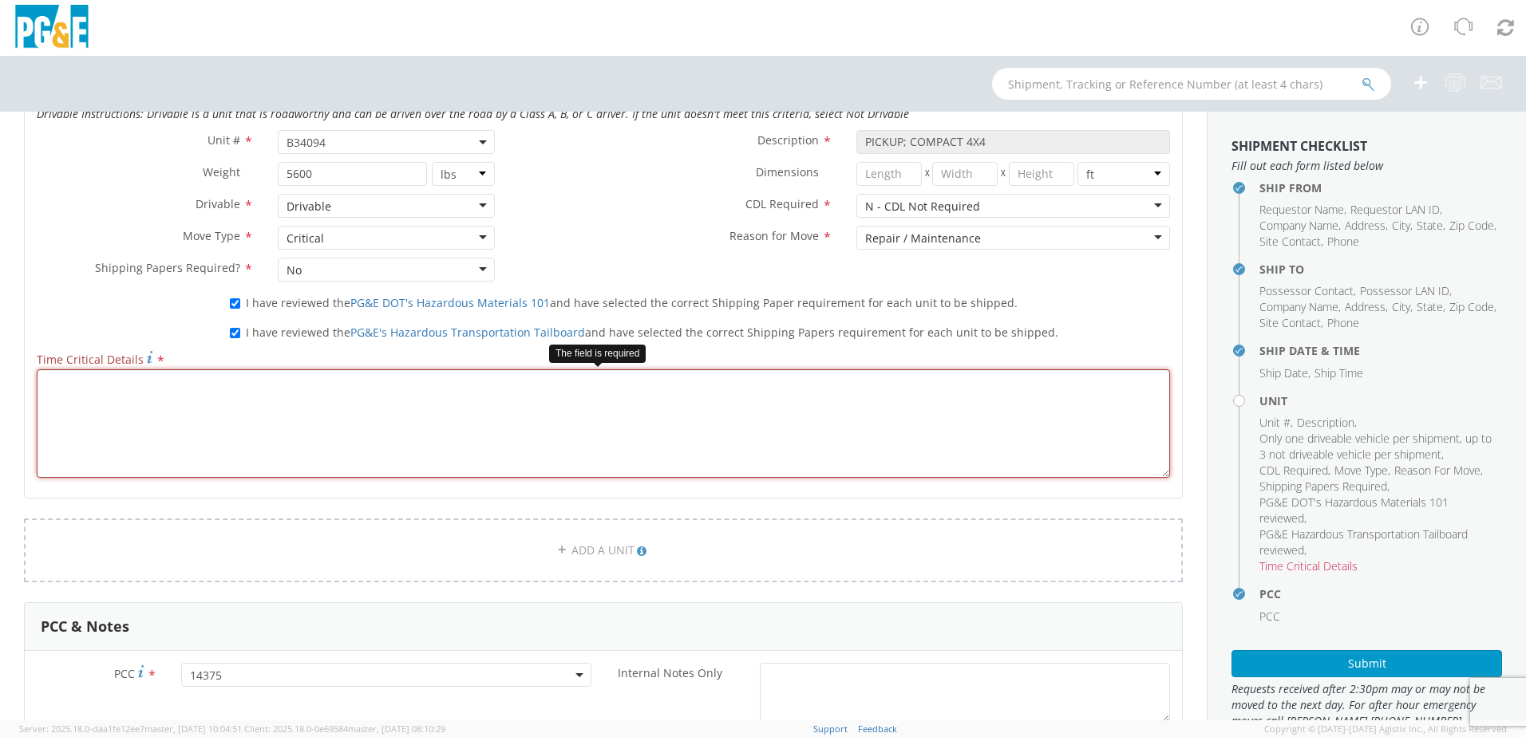
click at [420, 432] on textarea "Time Critical Details *" at bounding box center [603, 423] width 1133 height 109
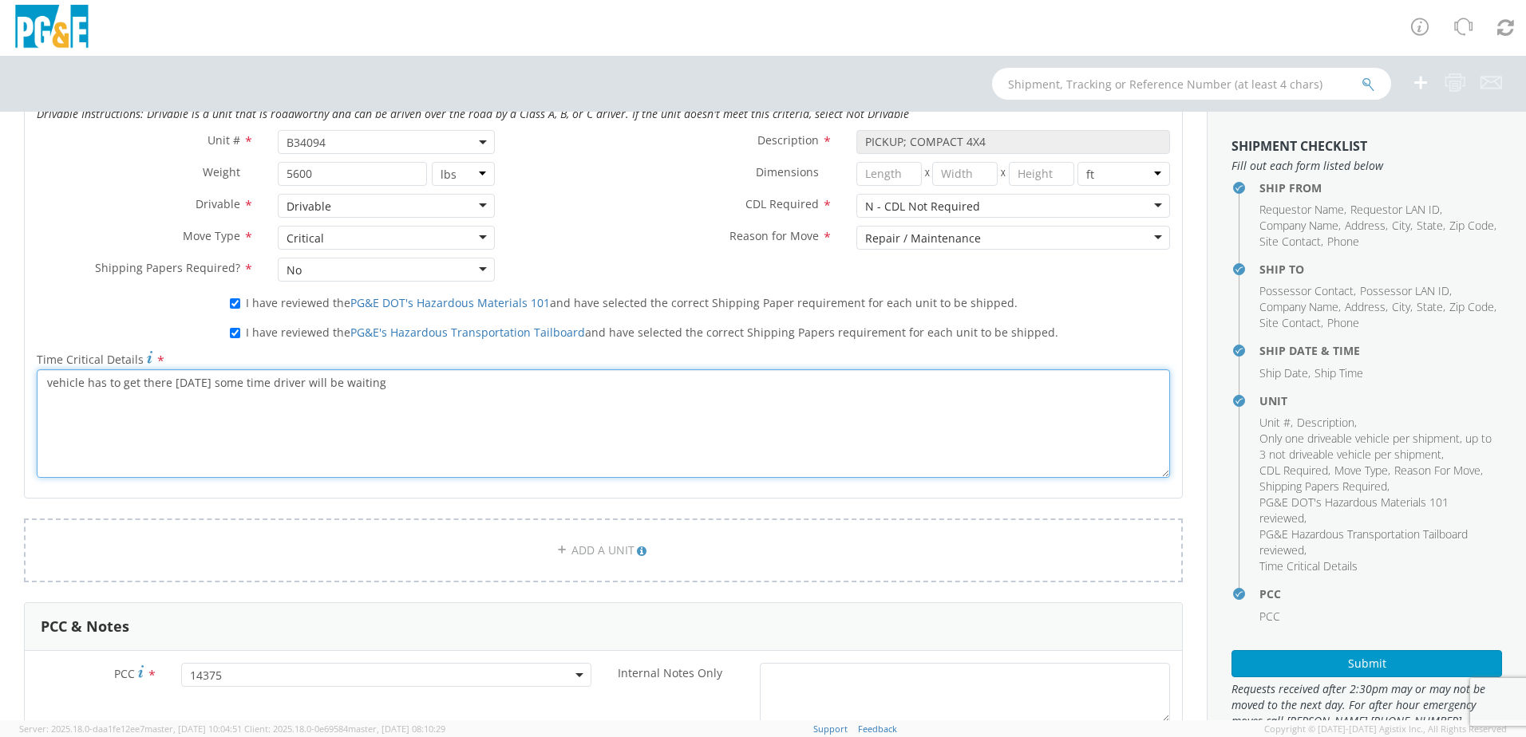
type textarea "vehicle has to get there [DATE] some time driver will be waiting"
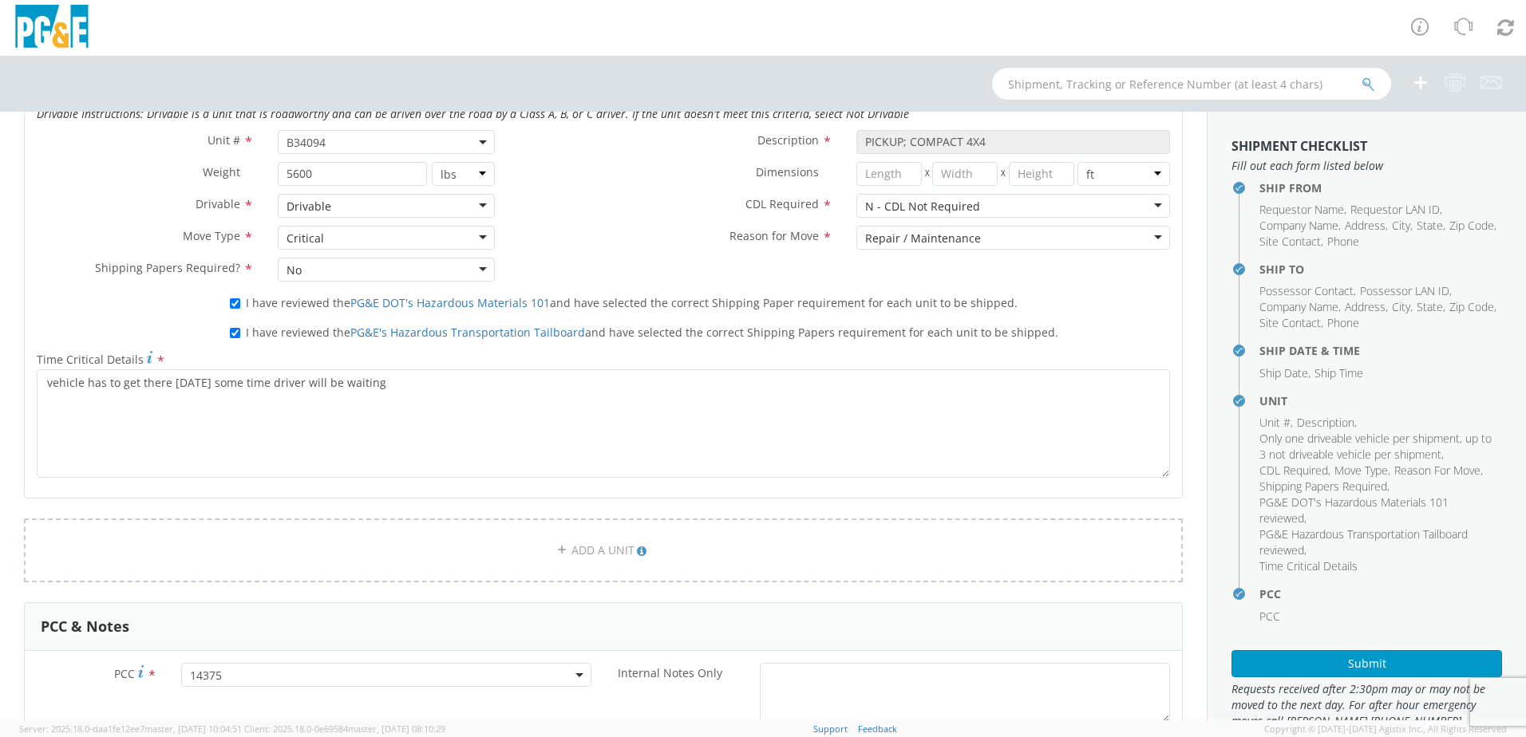
click at [1178, 458] on div "Ship From Location Location * Hayward Garage/Service Center [GEOGRAPHIC_DATA]/S…" at bounding box center [603, 267] width 1206 height 1880
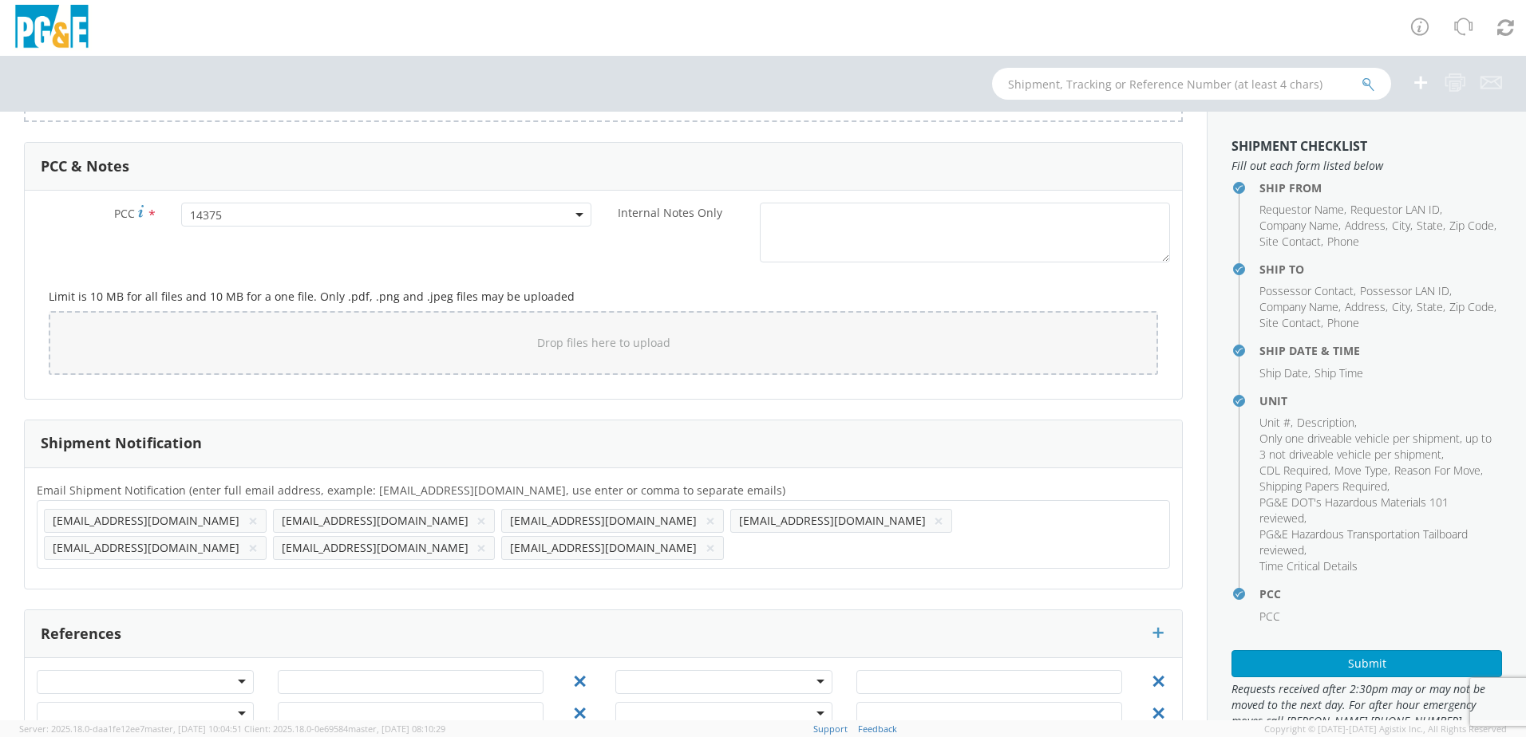
scroll to position [1331, 0]
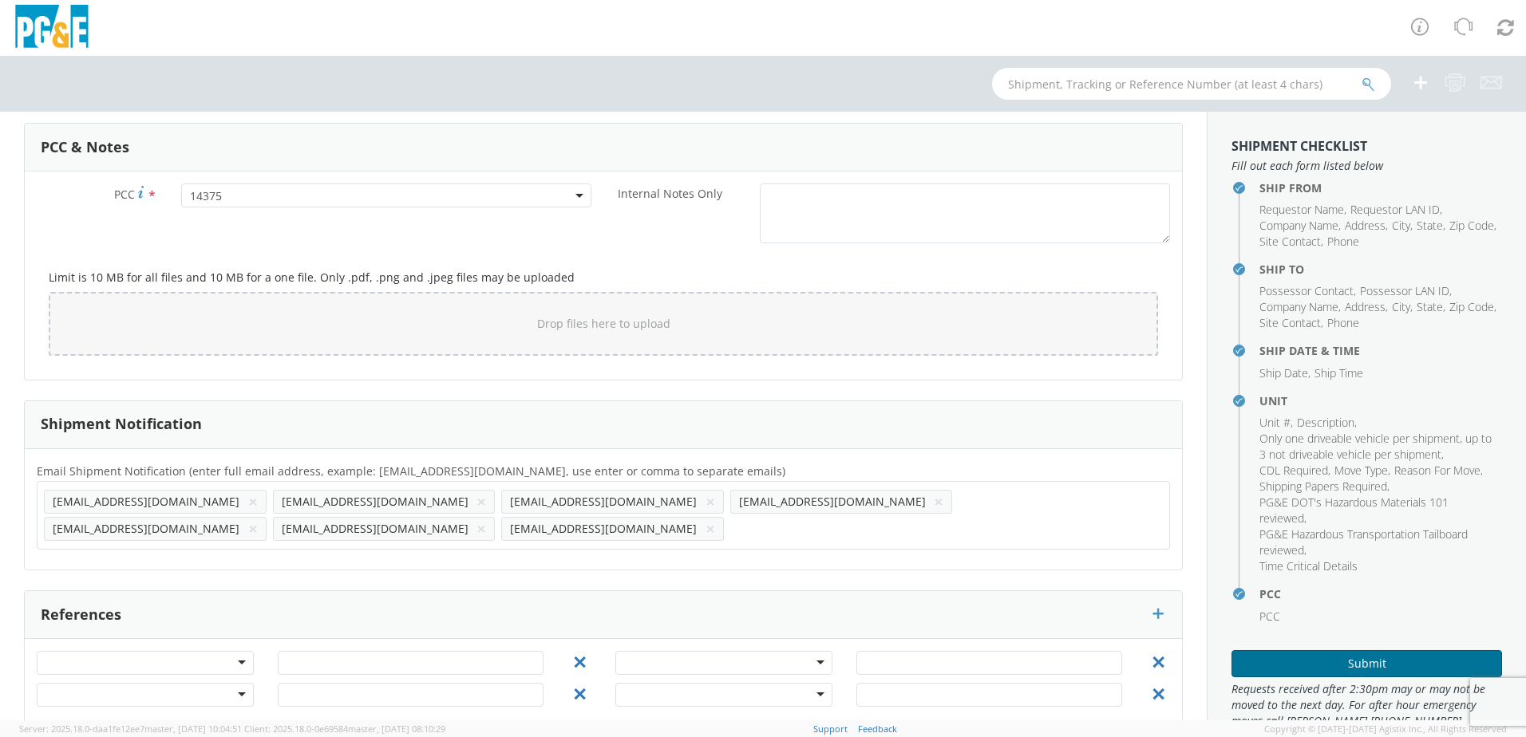
click at [1323, 662] on button "Submit" at bounding box center [1366, 663] width 270 height 27
